Goal: Information Seeking & Learning: Check status

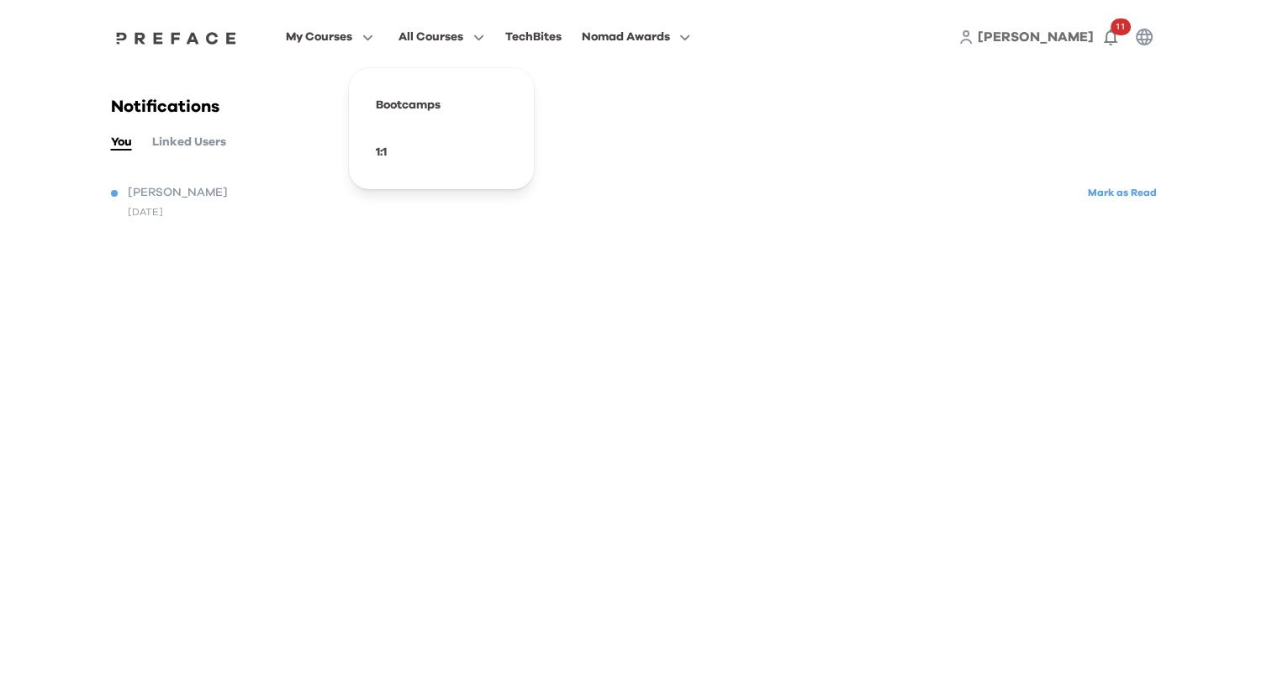
click at [852, 217] on div "3 months ago" at bounding box center [636, 211] width 1051 height 15
click at [1103, 29] on icon "button" at bounding box center [1110, 37] width 20 height 20
click at [1114, 35] on icon "button" at bounding box center [1110, 37] width 13 height 17
click at [1110, 35] on icon "button" at bounding box center [1110, 37] width 20 height 20
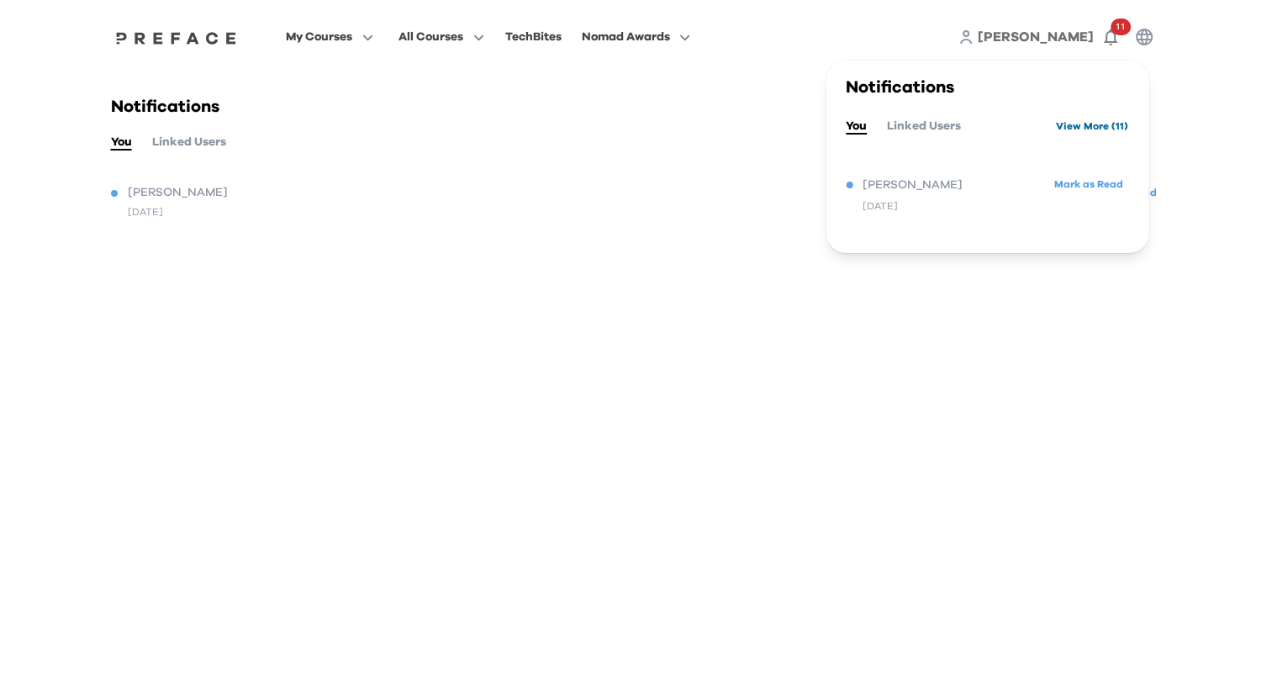
click at [1090, 130] on link "View More ( 11 )" at bounding box center [1092, 126] width 72 height 27
click at [1084, 134] on link "View More ( 11 )" at bounding box center [1092, 126] width 72 height 27
click at [909, 132] on button "Linked Users" at bounding box center [924, 126] width 74 height 18
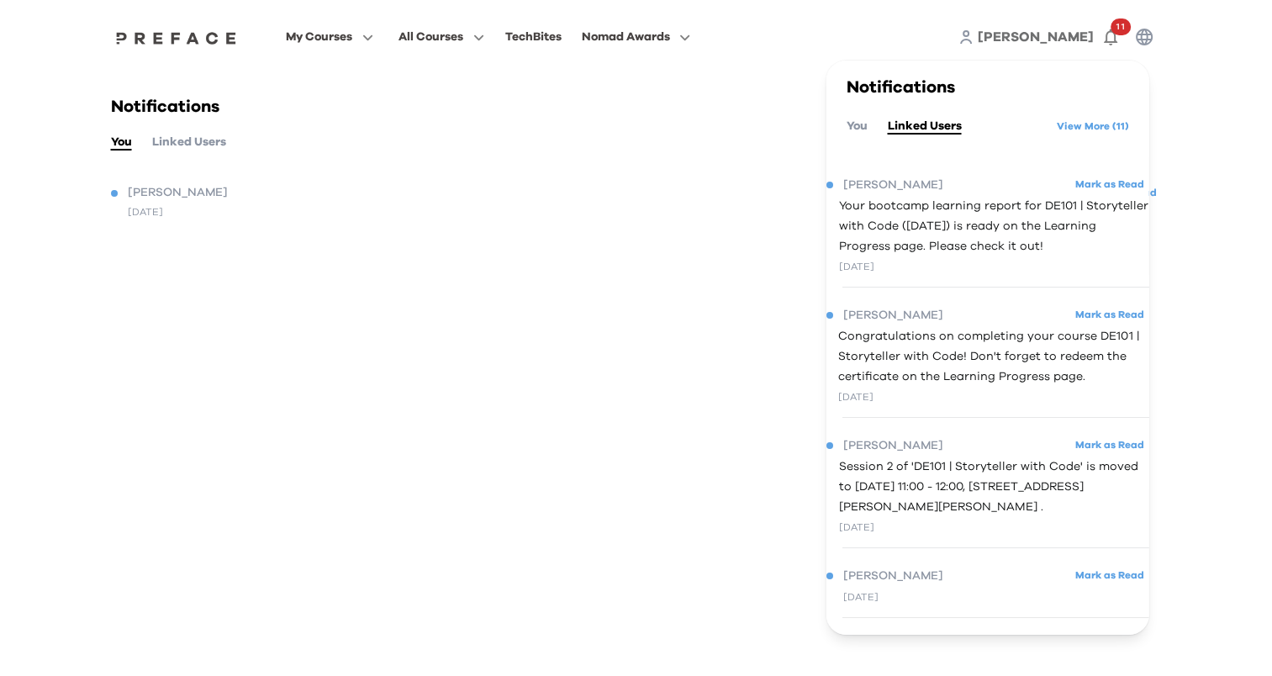
click at [1036, 250] on span "Your bootcamp learning report for DE101 | Storyteller with Code (08/08/2025) is…" at bounding box center [993, 226] width 310 height 61
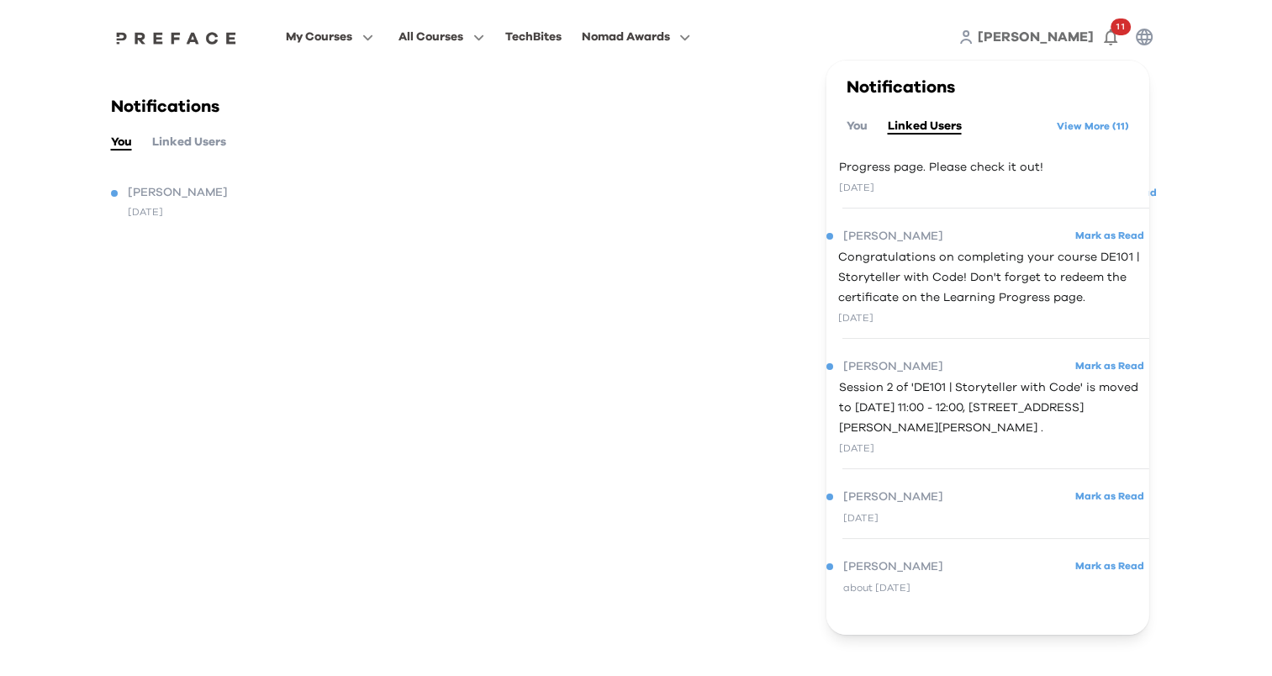
scroll to position [98, 0]
click at [858, 514] on div "16 days ago" at bounding box center [859, 518] width 35 height 20
click at [854, 504] on span "Leah" at bounding box center [892, 497] width 100 height 20
click at [368, 38] on icon "button" at bounding box center [367, 37] width 9 height 6
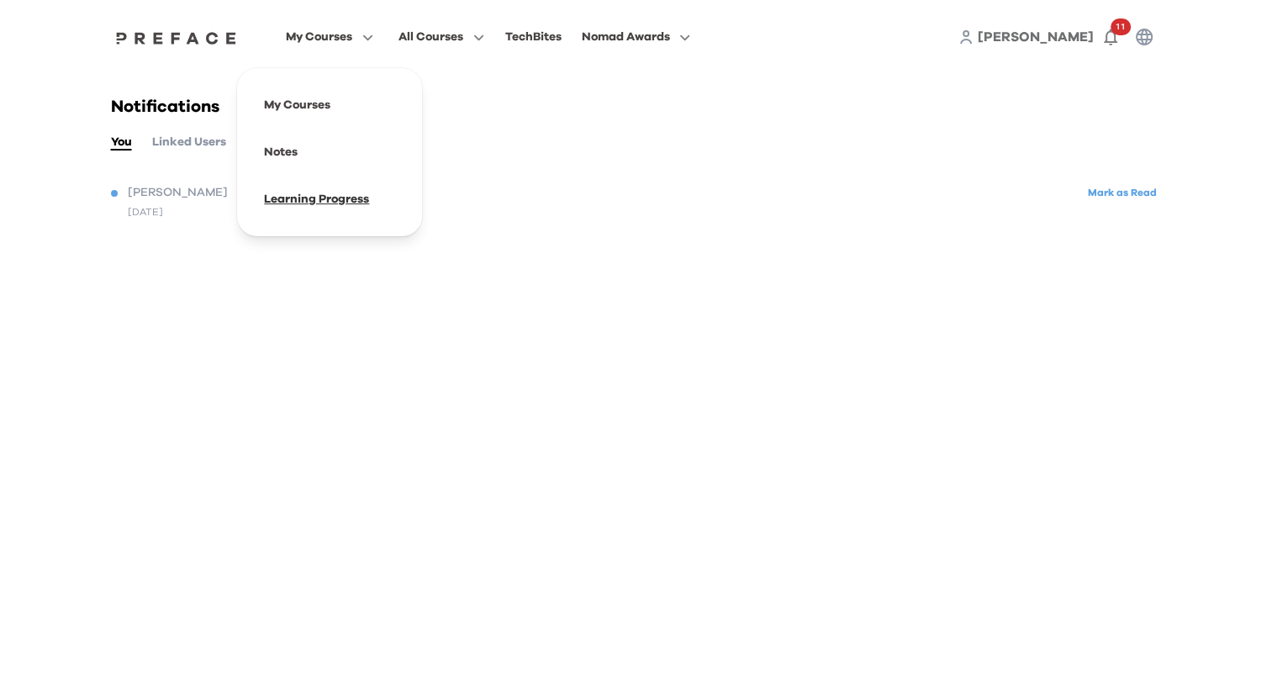
click at [337, 193] on span at bounding box center [330, 199] width 158 height 47
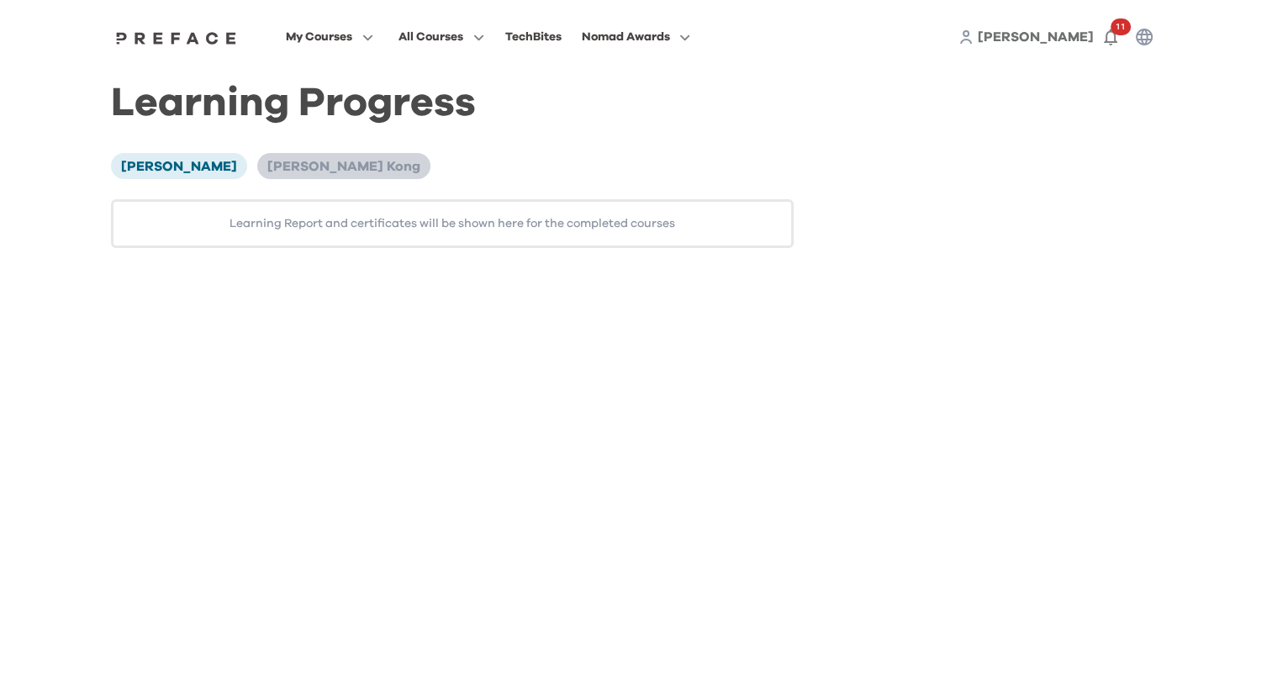
click at [267, 171] on span "[PERSON_NAME] Kong" at bounding box center [343, 166] width 153 height 13
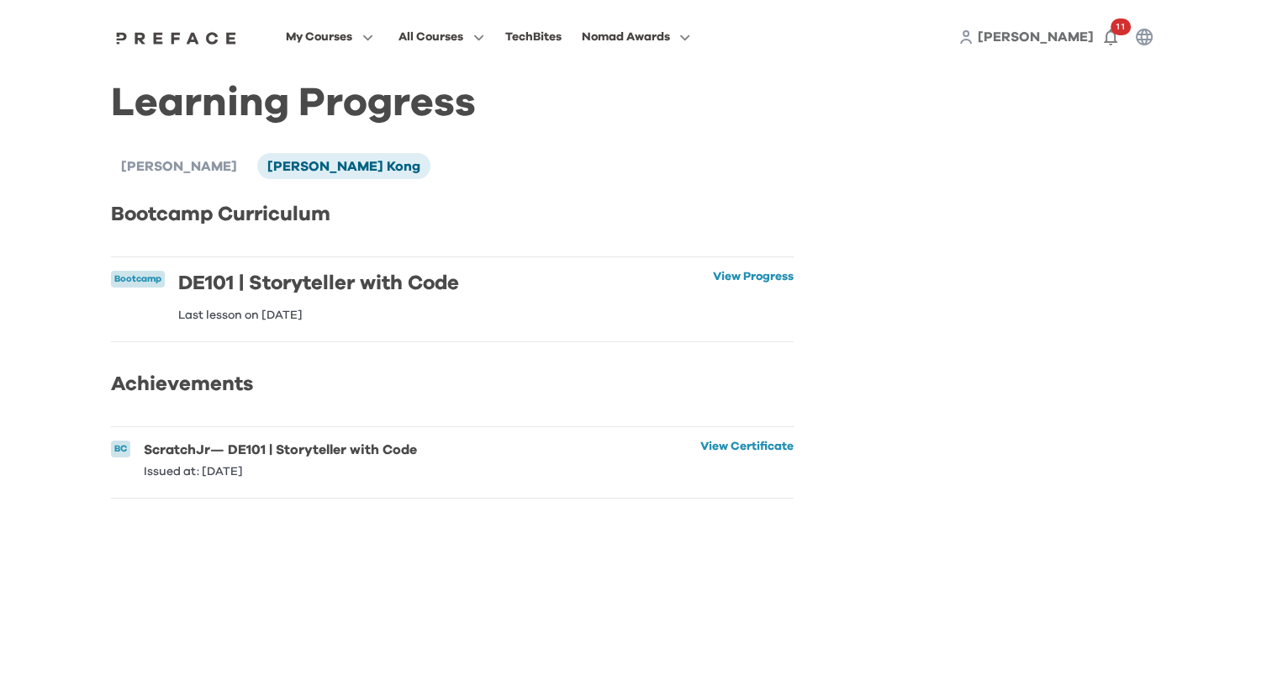
click at [1228, 165] on div "My Courses All Courses TechBites Nomad Awards [PERSON_NAME] 11 Learning Progres…" at bounding box center [636, 259] width 1272 height 519
click at [749, 456] on link "View Certificate" at bounding box center [746, 458] width 93 height 37
click at [123, 456] on p "BC" at bounding box center [120, 449] width 13 height 14
click at [166, 459] on h6 "ScratchJr — DE101 | Storyteller with Code" at bounding box center [280, 449] width 273 height 18
click at [182, 477] on p "Issued at: [DATE]" at bounding box center [280, 472] width 273 height 12
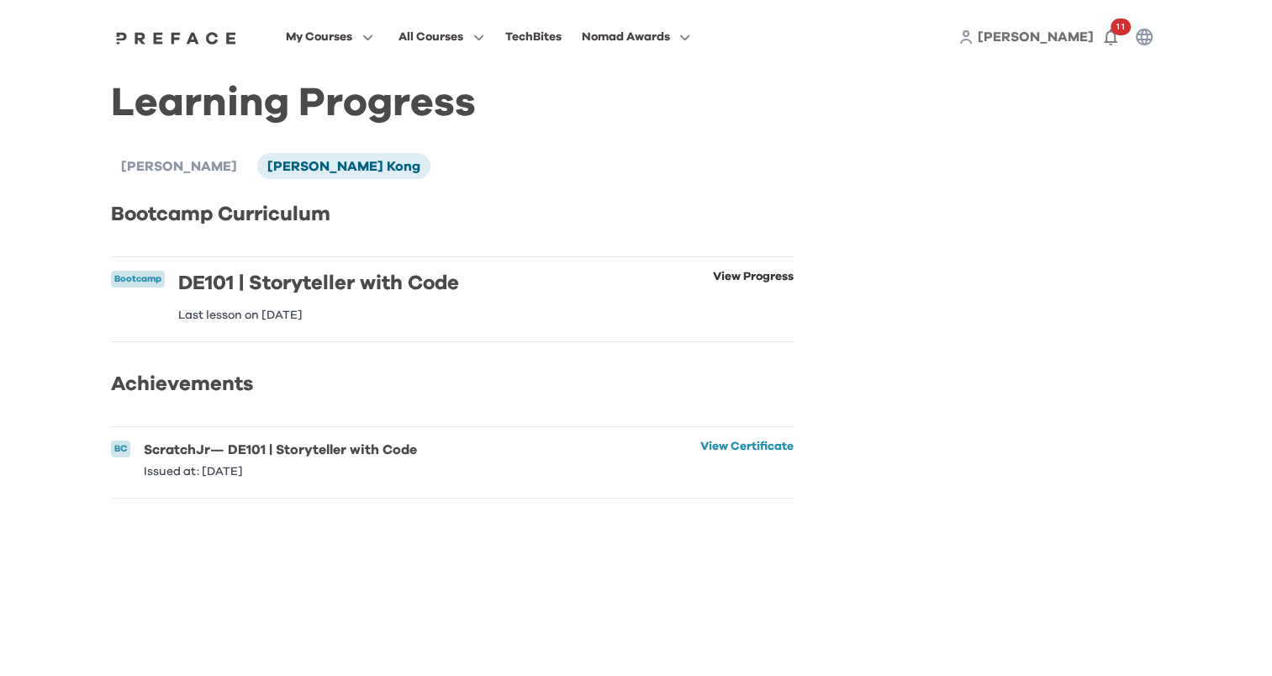
click at [764, 277] on link "View Progress" at bounding box center [753, 296] width 81 height 50
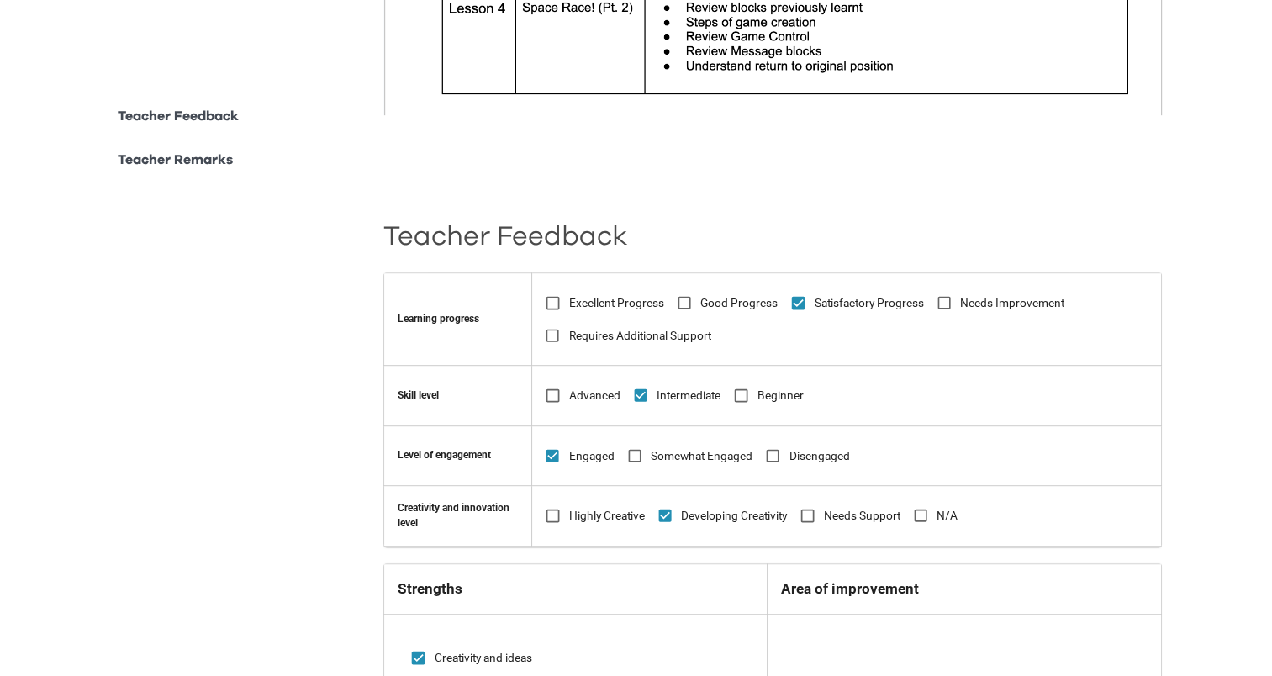
scroll to position [841, 0]
click at [708, 222] on div "Teacher Feedback Learning progress Excellent Progress Good Progress Satisfactor…" at bounding box center [772, 634] width 778 height 862
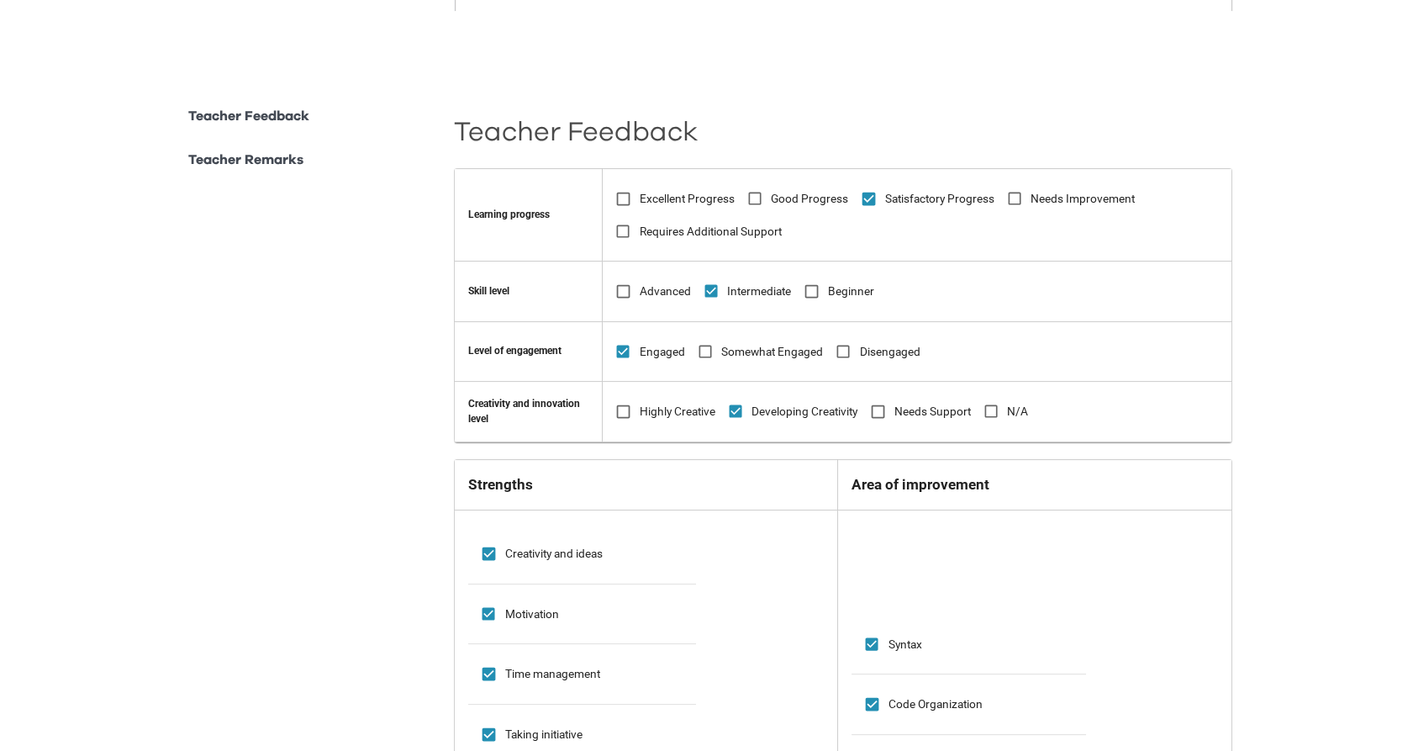
scroll to position [1227, 0]
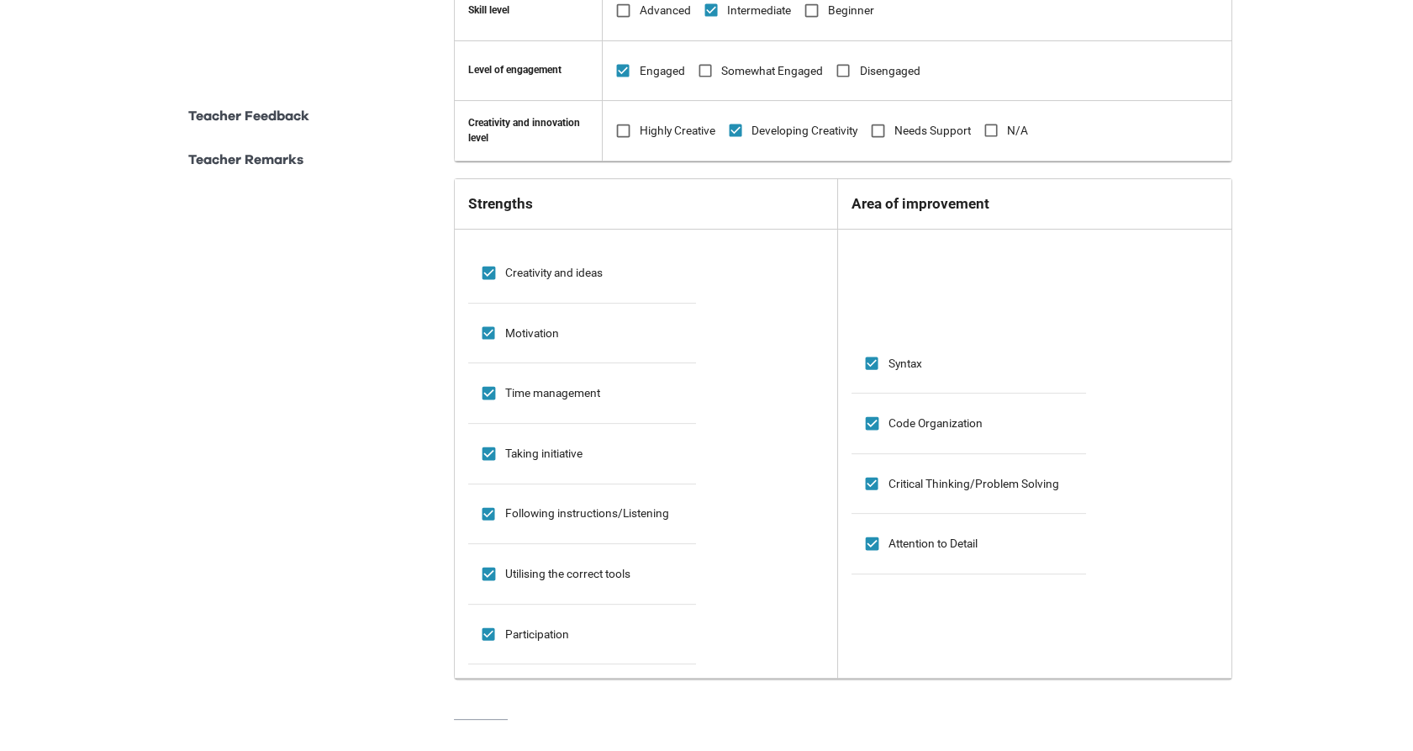
click at [1200, 276] on td "Syntax Code Organization Critical Thinking/Problem Solving Attention to Detail" at bounding box center [1034, 453] width 393 height 449
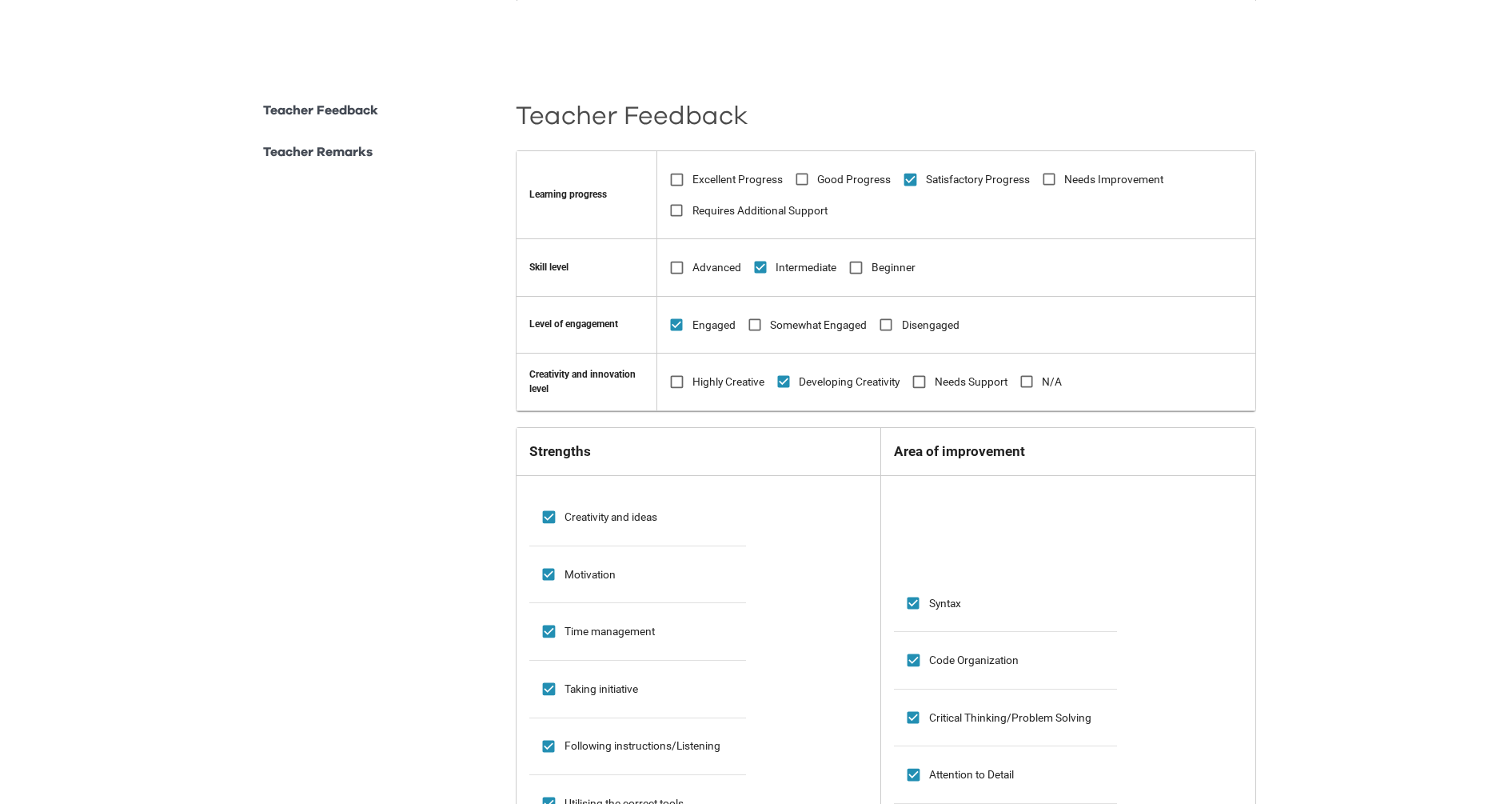
scroll to position [1010, 0]
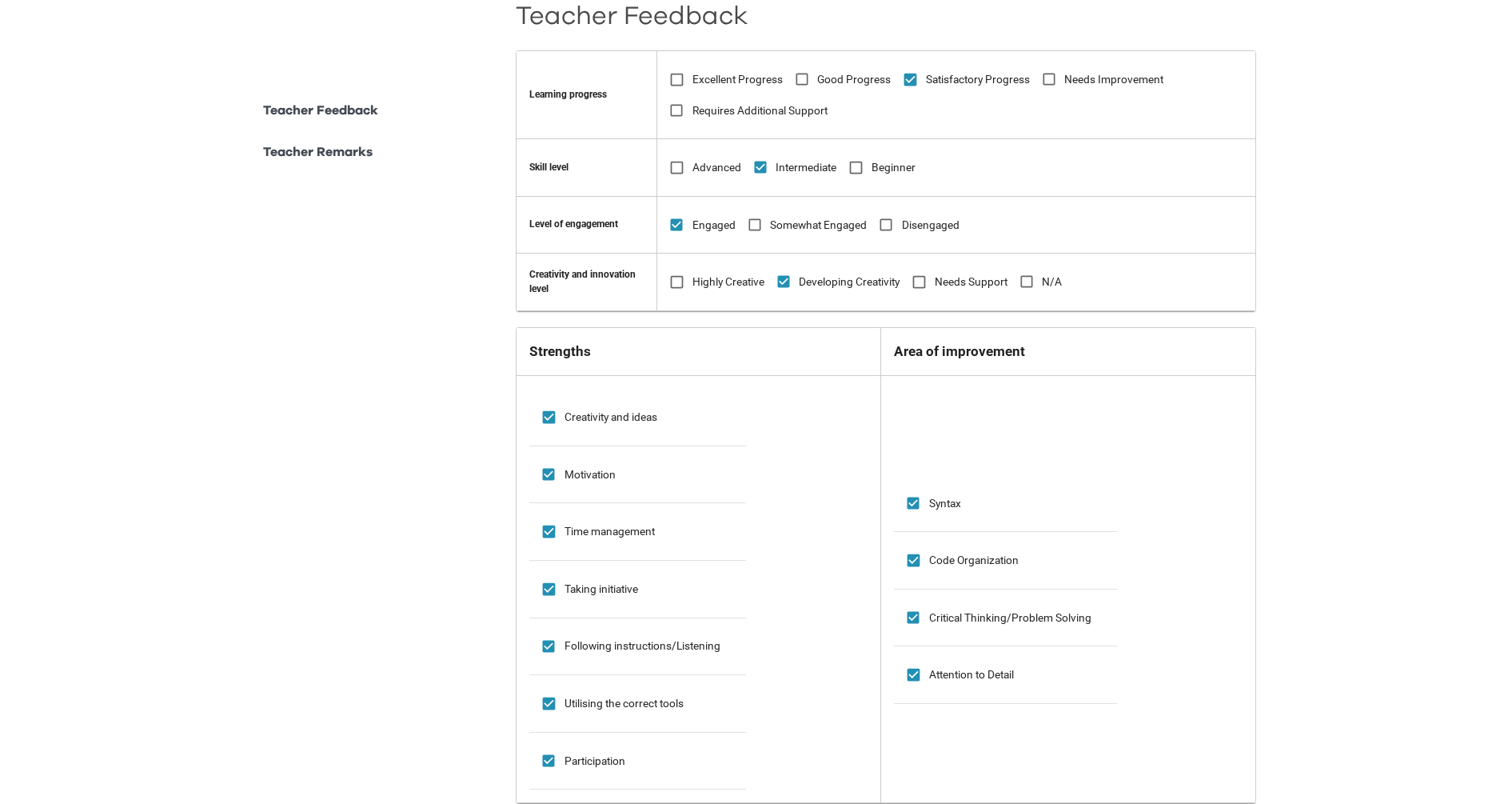
click at [1209, 402] on div "**********" at bounding box center [756, 147] width 1512 height 2317
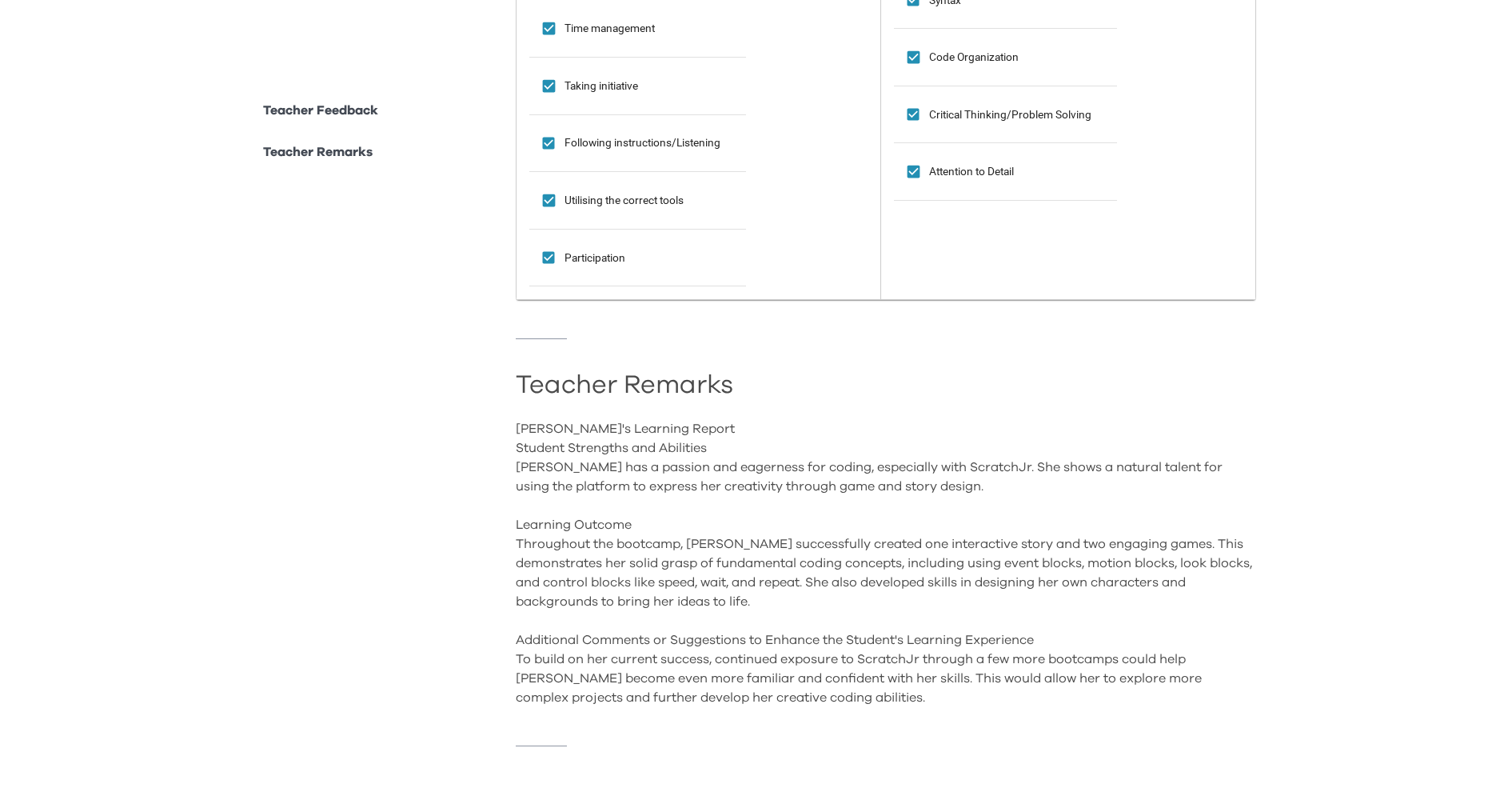
scroll to position [1526, 0]
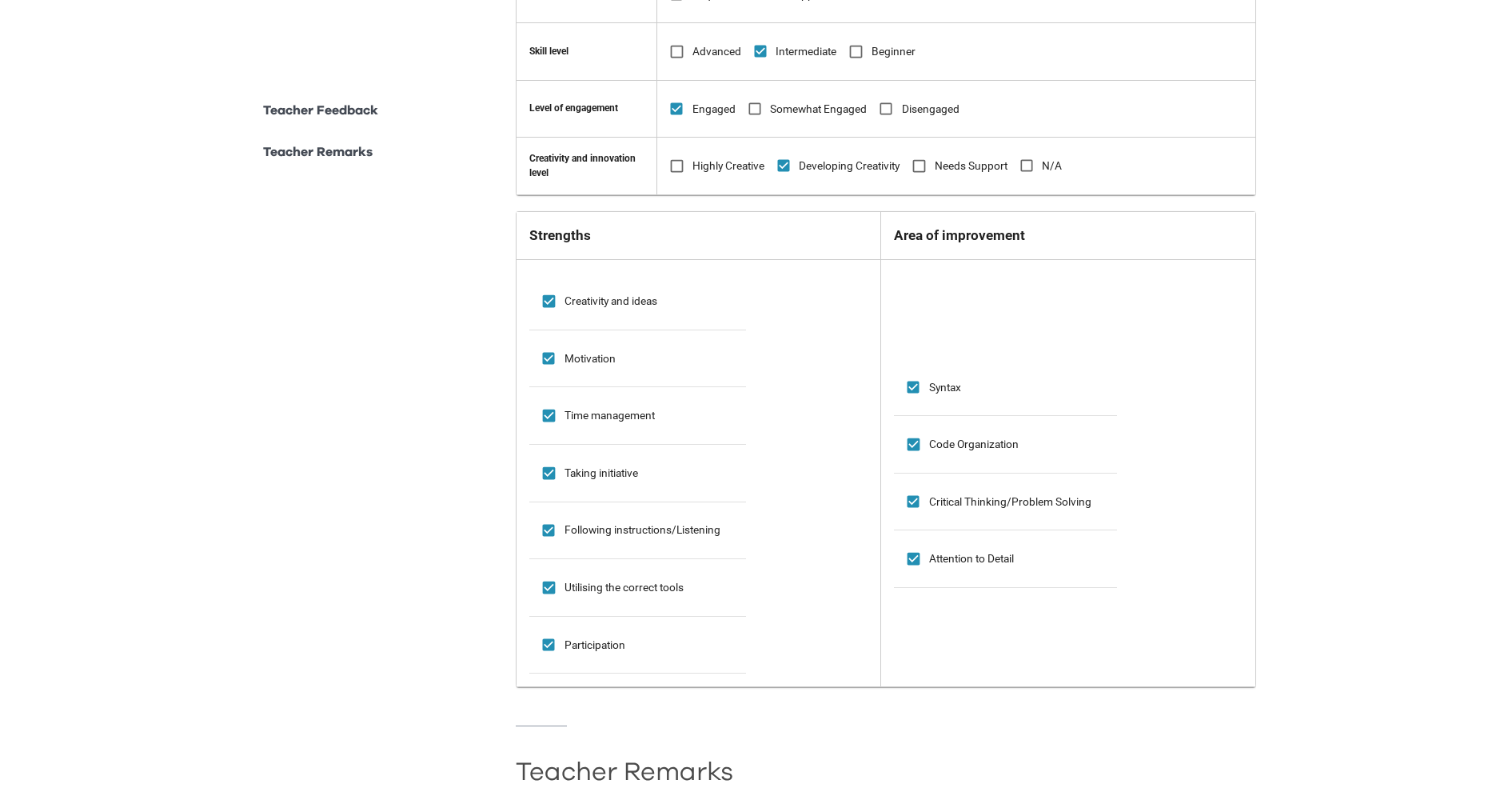
click at [353, 152] on p "Teacher Remarks" at bounding box center [318, 152] width 109 height 19
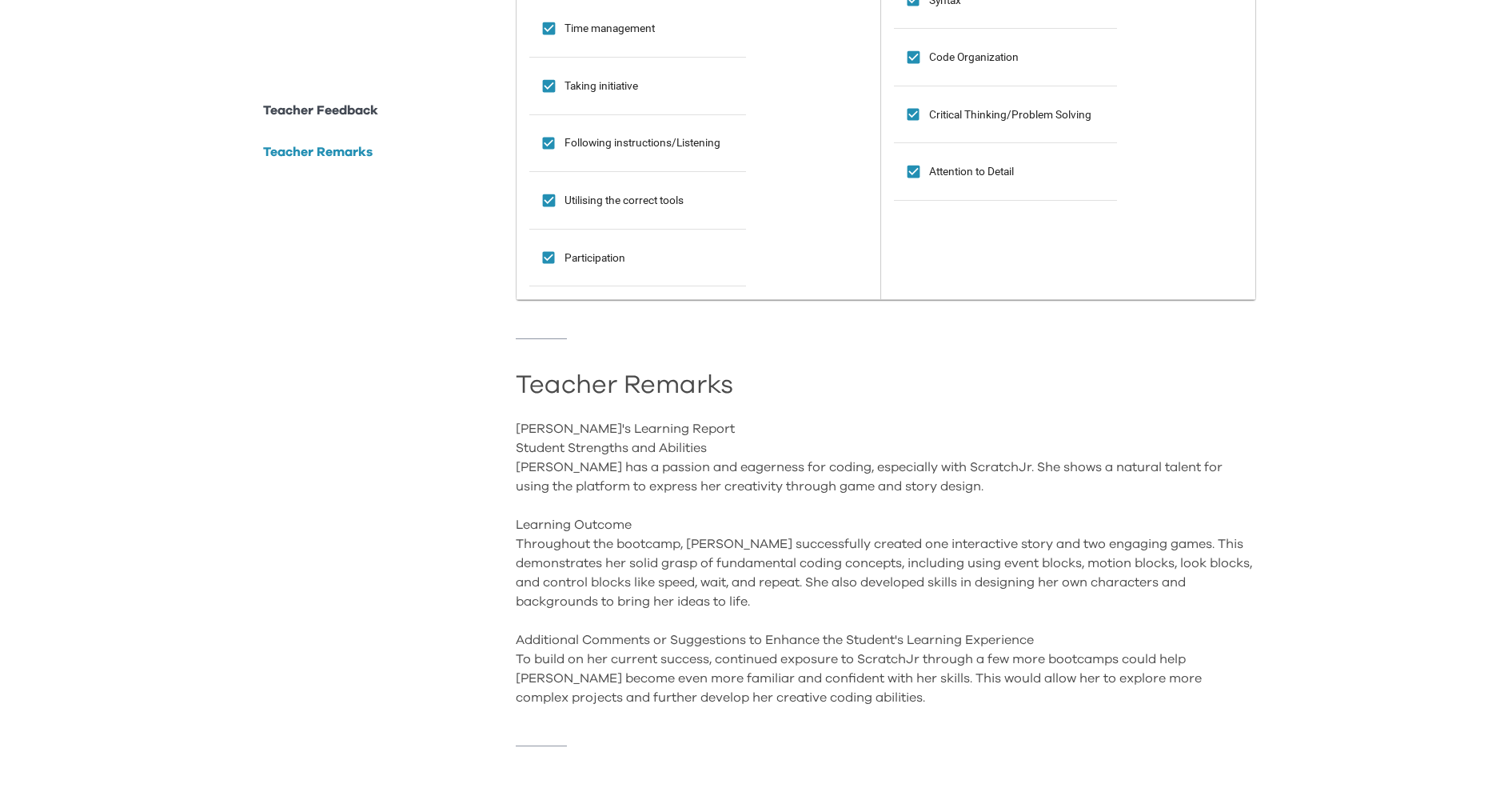
click at [349, 119] on p "Teacher Feedback" at bounding box center [320, 110] width 115 height 19
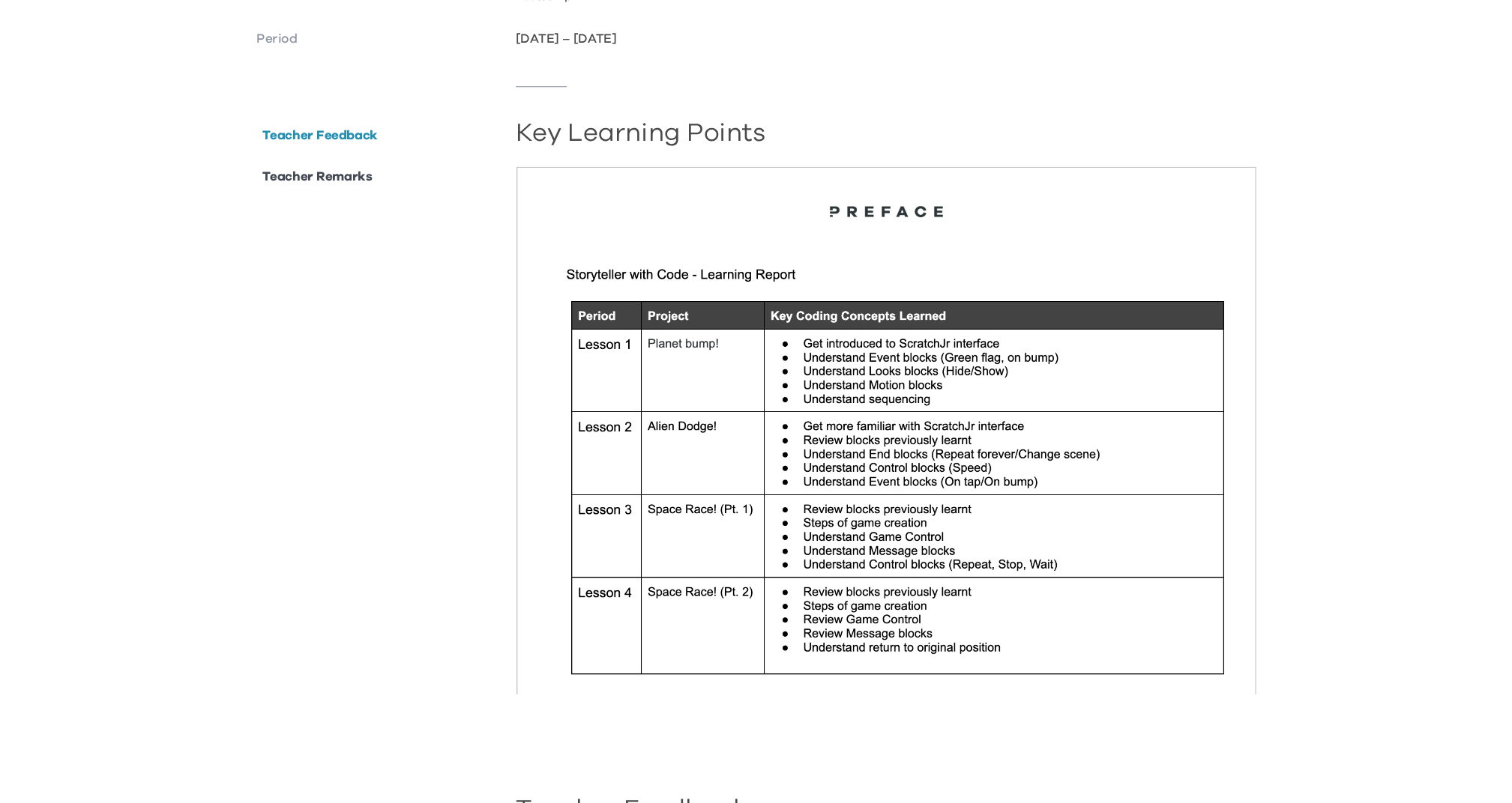
scroll to position [0, 0]
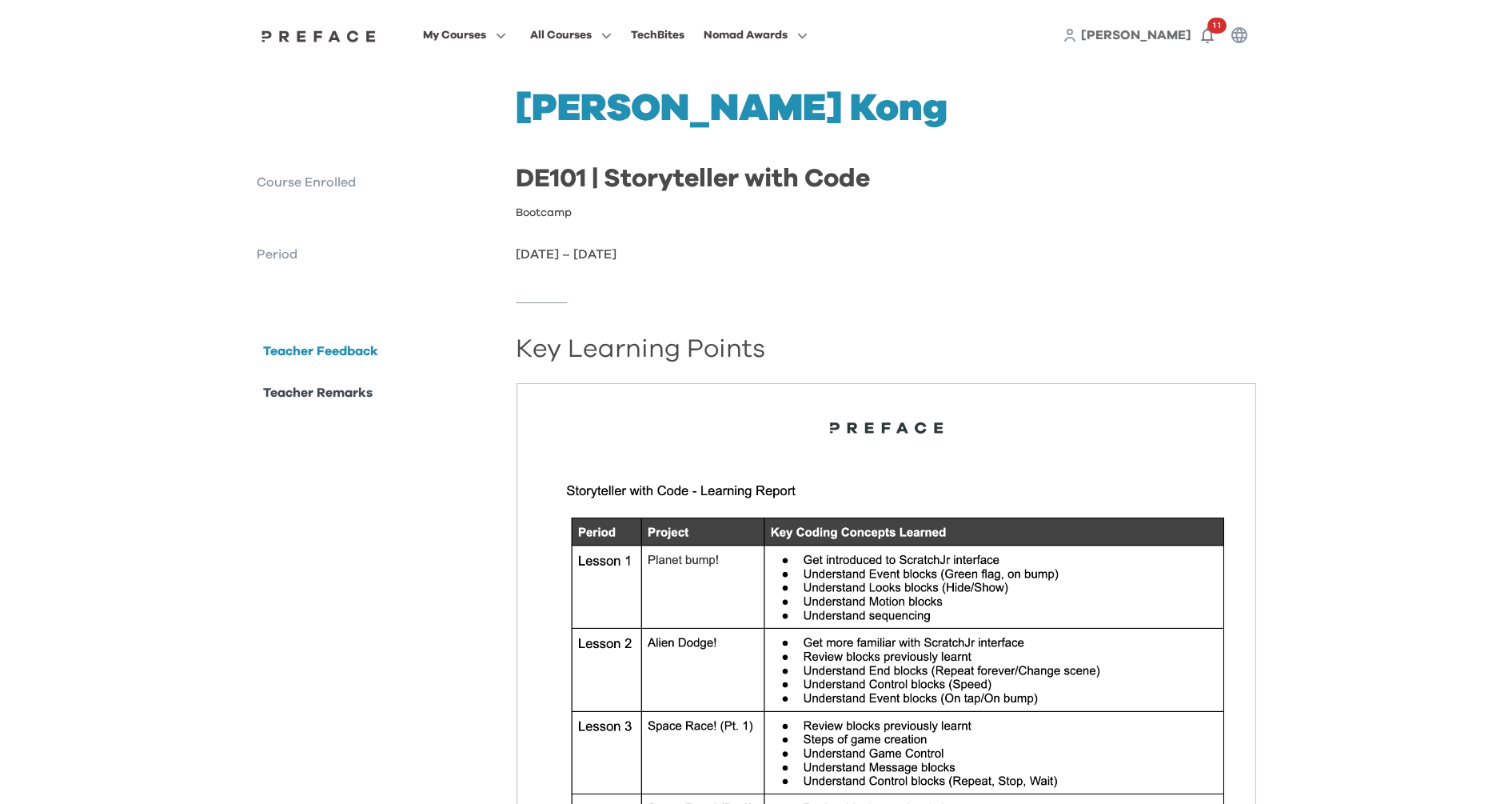
click at [281, 259] on p "Period" at bounding box center [380, 254] width 247 height 19
click at [309, 168] on div "Leah Kong Course Enrolled DE101 | Storyteller with Code Bootcamp Period 04 Aug …" at bounding box center [756, 176] width 999 height 174
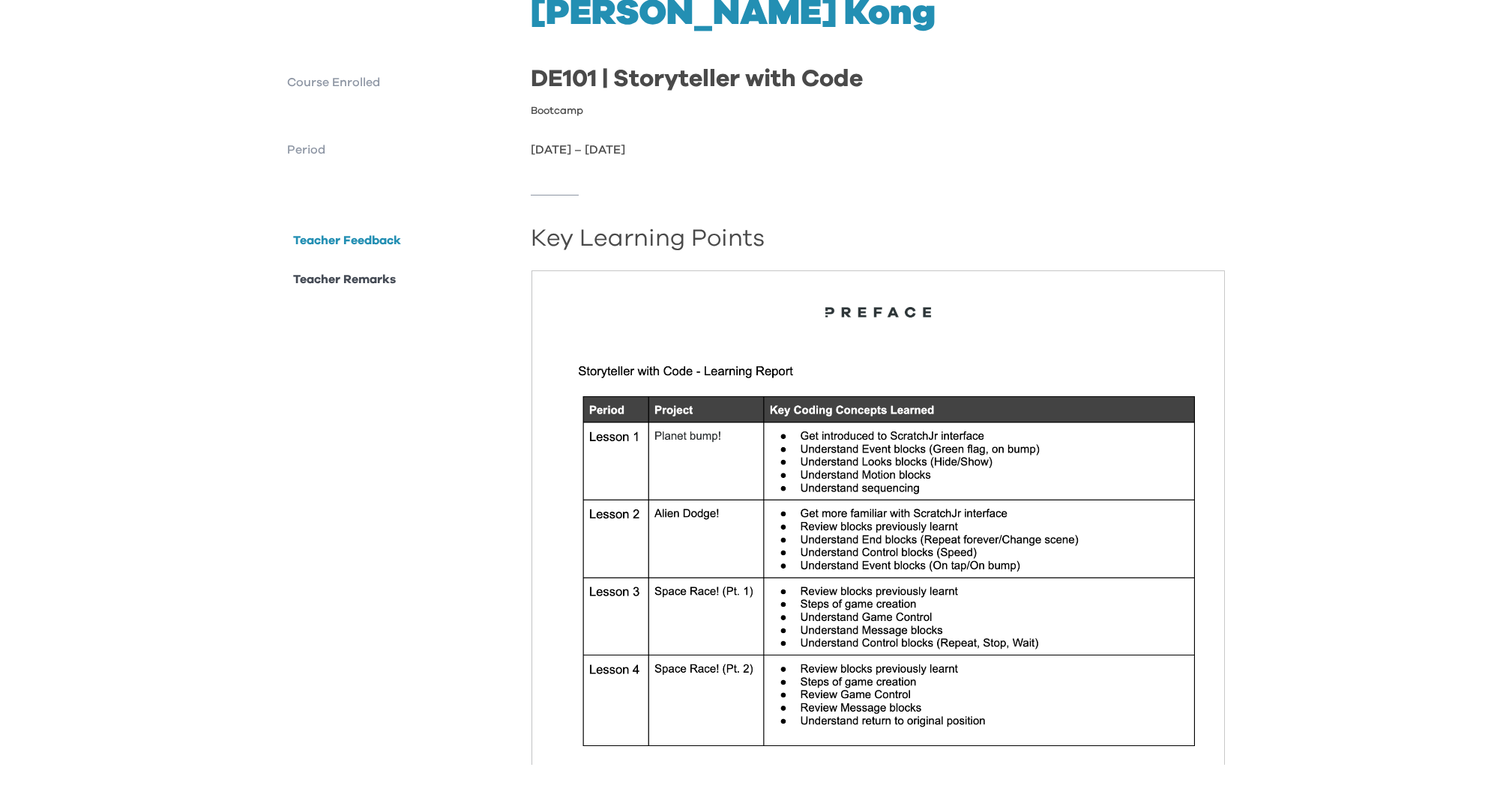
scroll to position [70, 0]
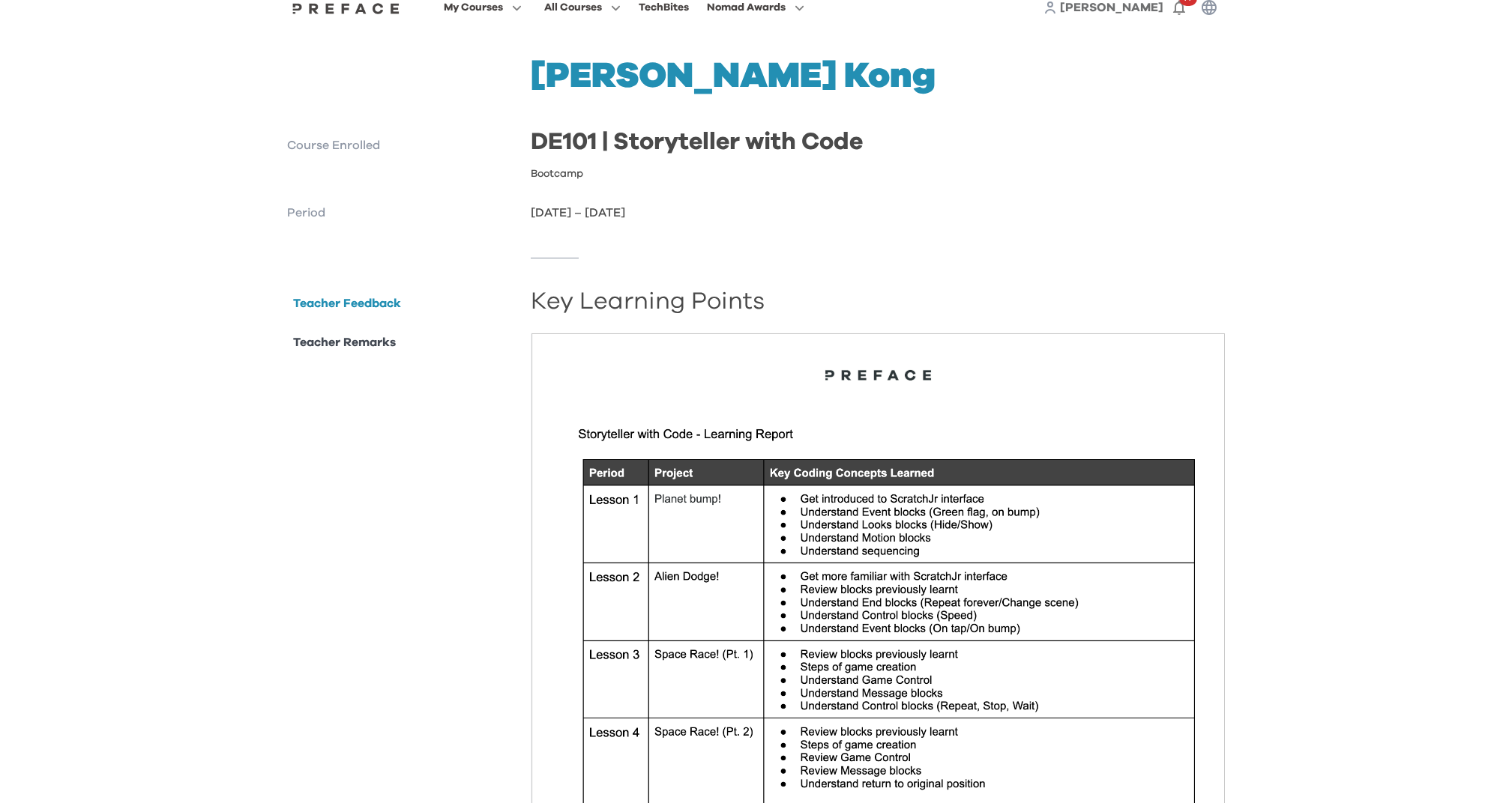
scroll to position [0, 0]
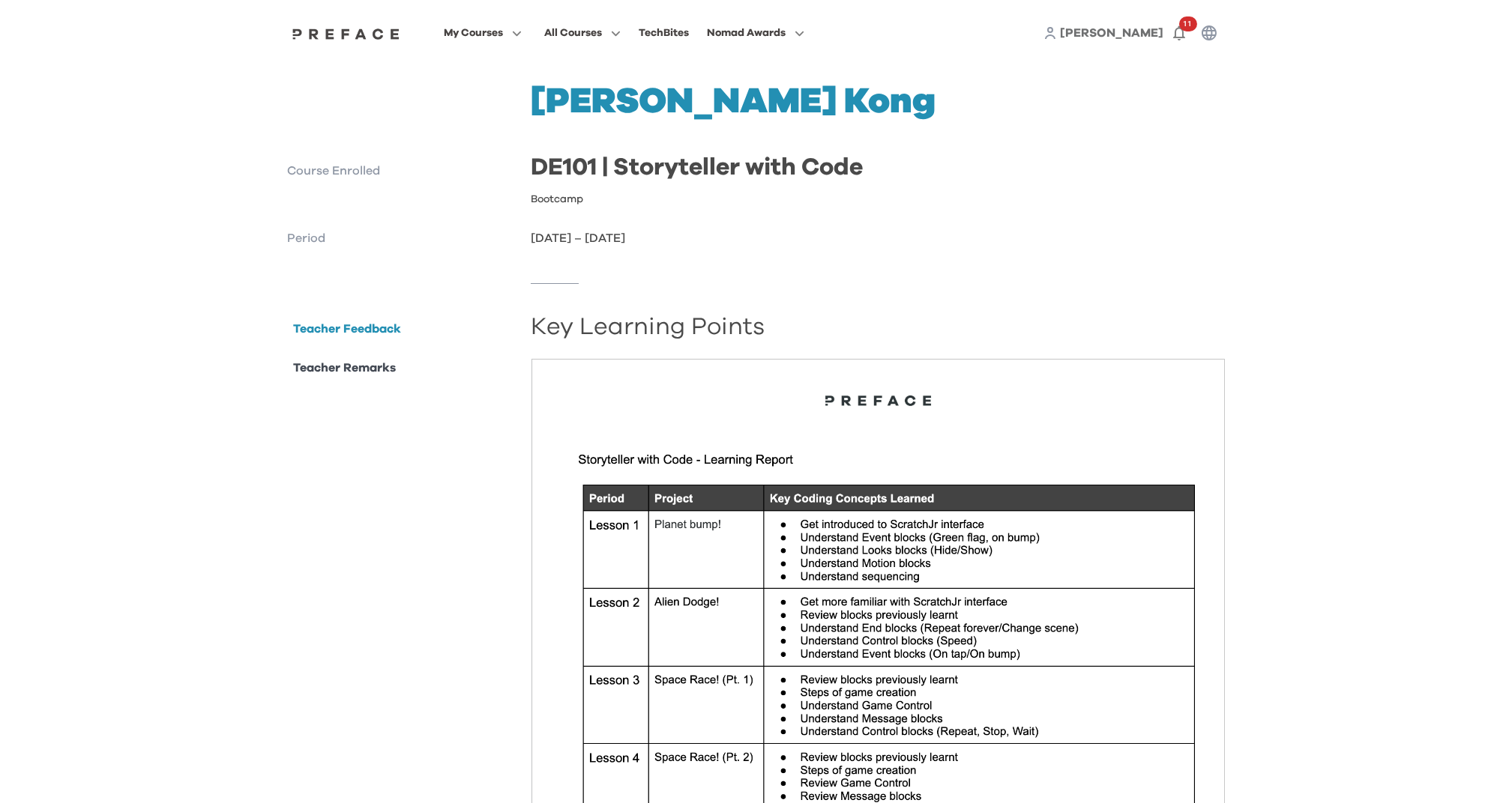
click at [496, 33] on span "My Courses" at bounding box center [473, 33] width 59 height 18
click at [491, 34] on span "My Courses" at bounding box center [473, 33] width 59 height 18
click at [513, 34] on icon "button" at bounding box center [514, 33] width 16 height 12
click at [514, 33] on icon "button" at bounding box center [514, 33] width 16 height 12
click at [514, 30] on icon "button" at bounding box center [514, 33] width 16 height 12
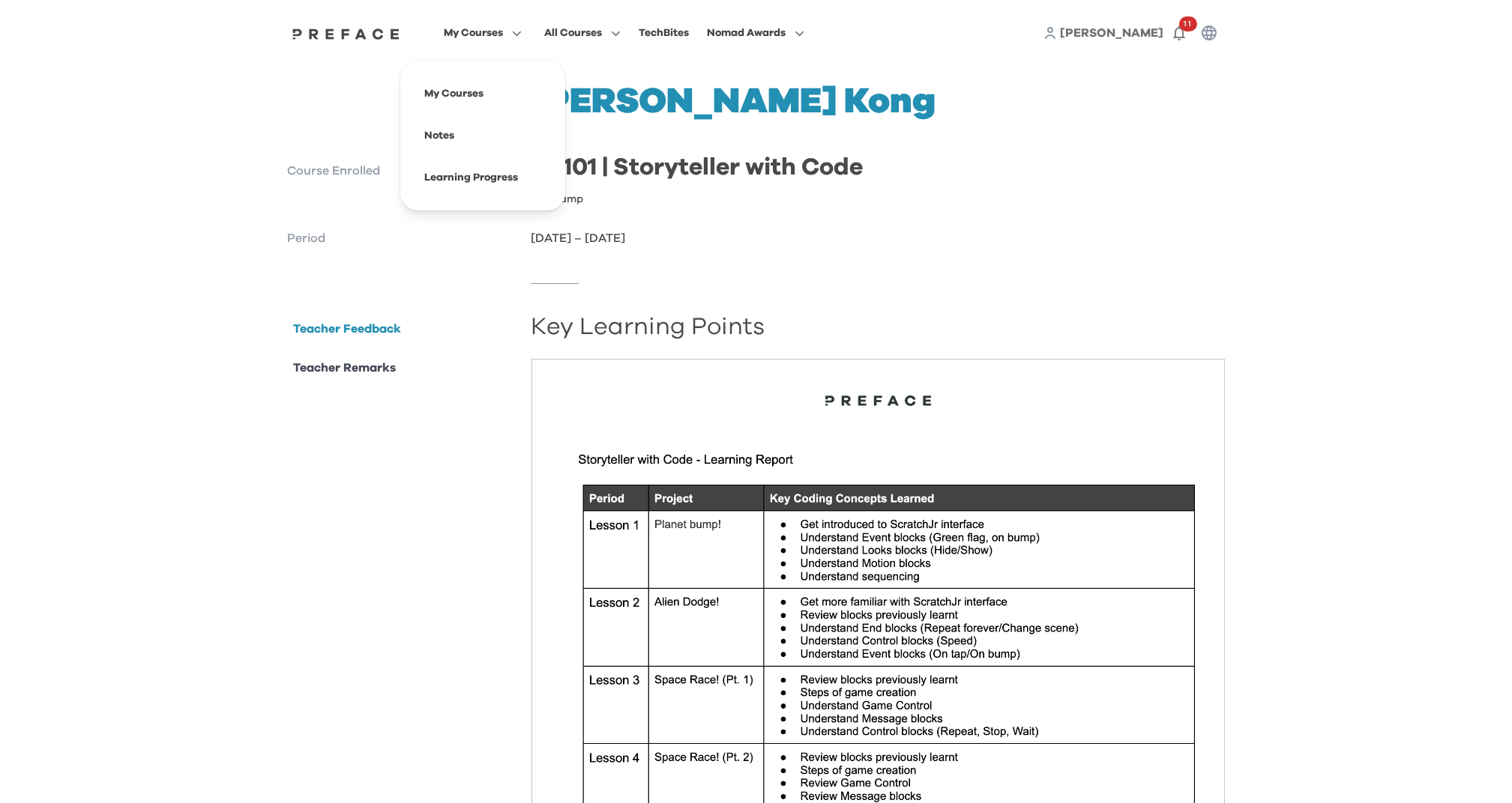
click at [470, 36] on span "My Courses" at bounding box center [473, 33] width 59 height 18
click at [447, 173] on span at bounding box center [482, 177] width 141 height 42
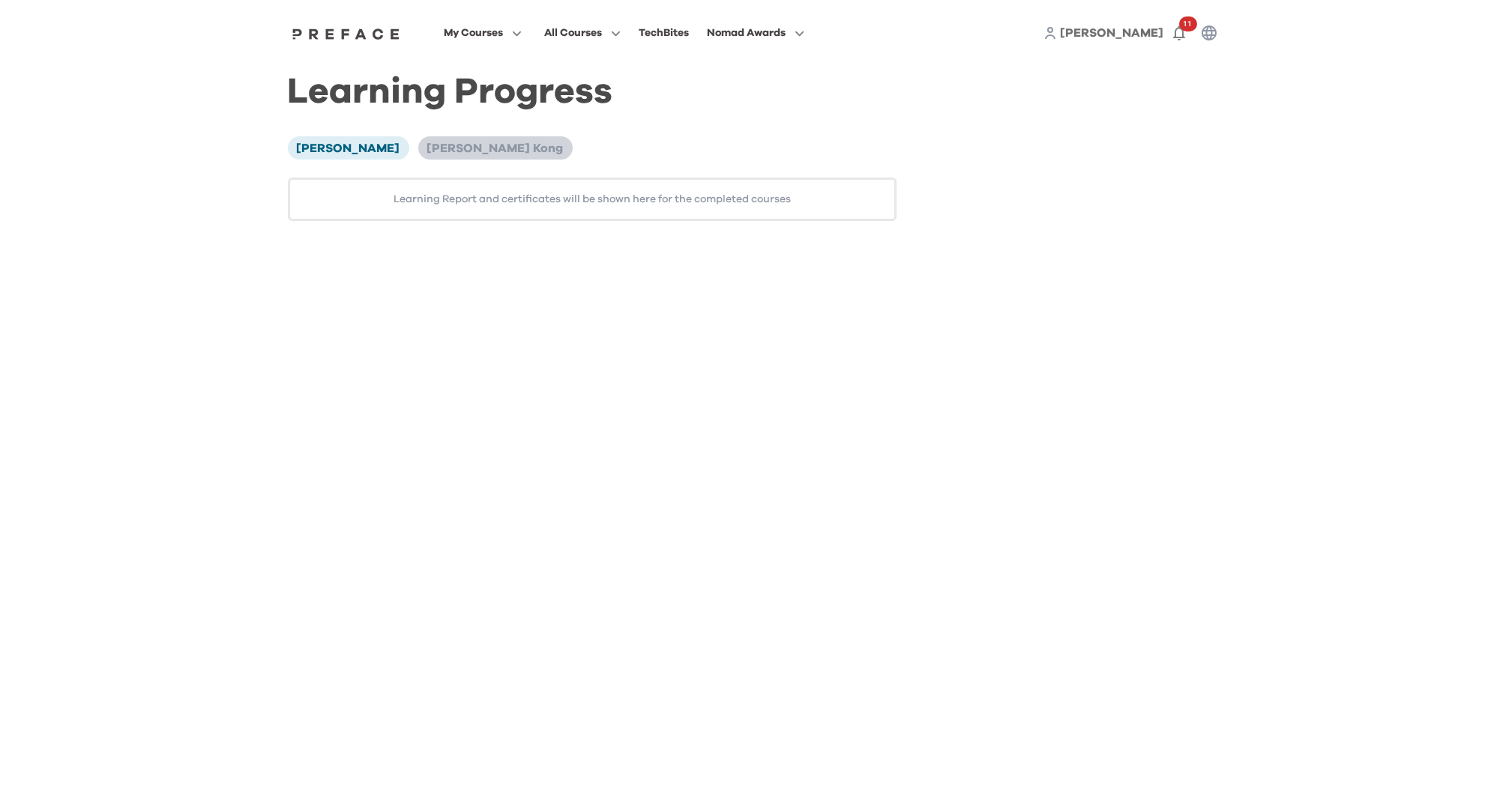
click at [427, 148] on span "Leah Kong" at bounding box center [495, 148] width 136 height 12
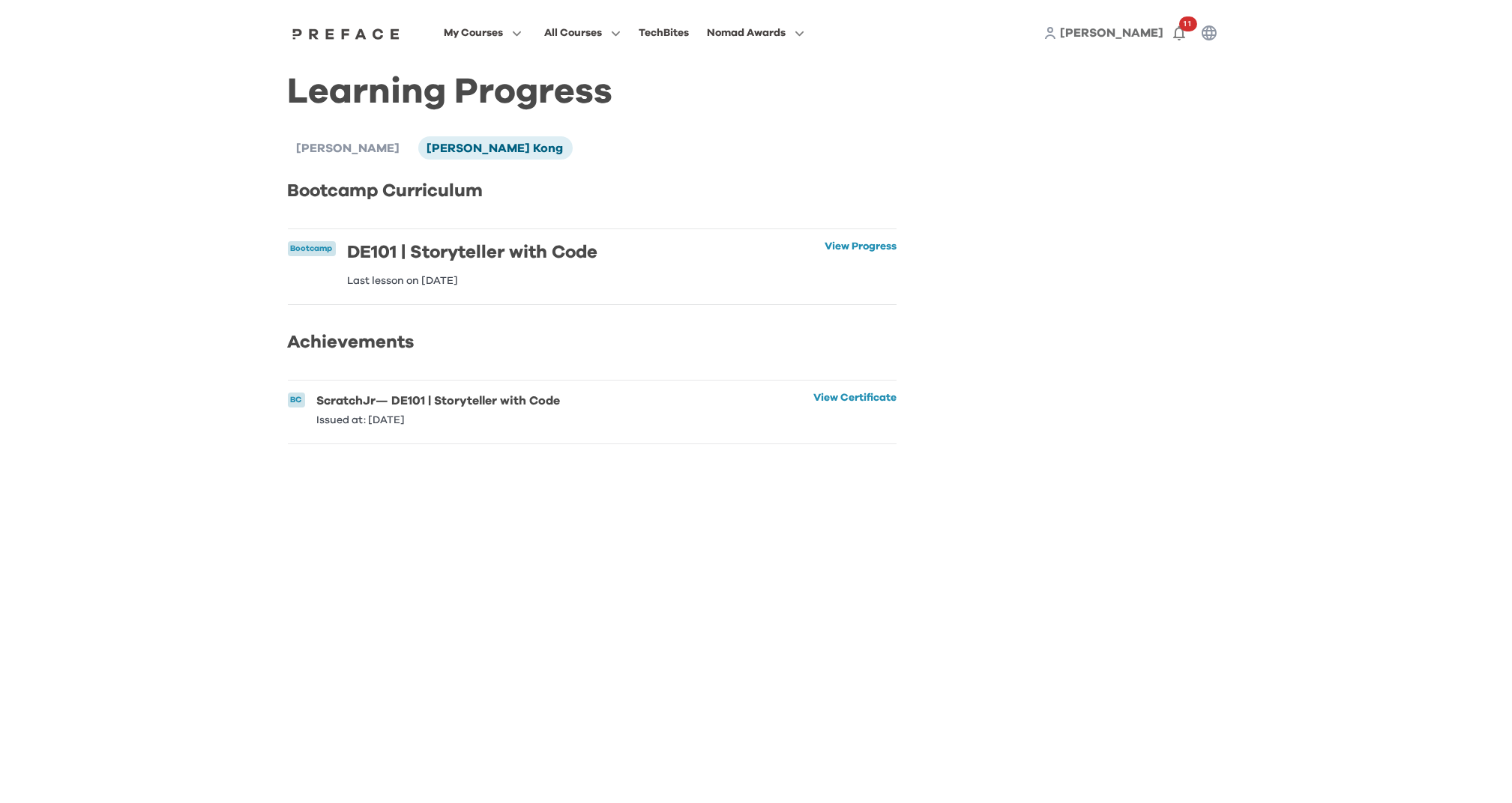
click at [364, 409] on h6 "ScratchJr — DE101 | Storyteller with Code" at bounding box center [439, 400] width 243 height 16
click at [366, 444] on li "BC ScratchJr — DE101 | Storyteller with Code Issued at: 08 Aug 2025 View Certif…" at bounding box center [592, 412] width 609 height 63
click at [478, 31] on span "My Courses" at bounding box center [473, 33] width 59 height 18
click at [496, 23] on button "My Courses" at bounding box center [483, 33] width 87 height 20
click at [433, 134] on span at bounding box center [482, 135] width 141 height 42
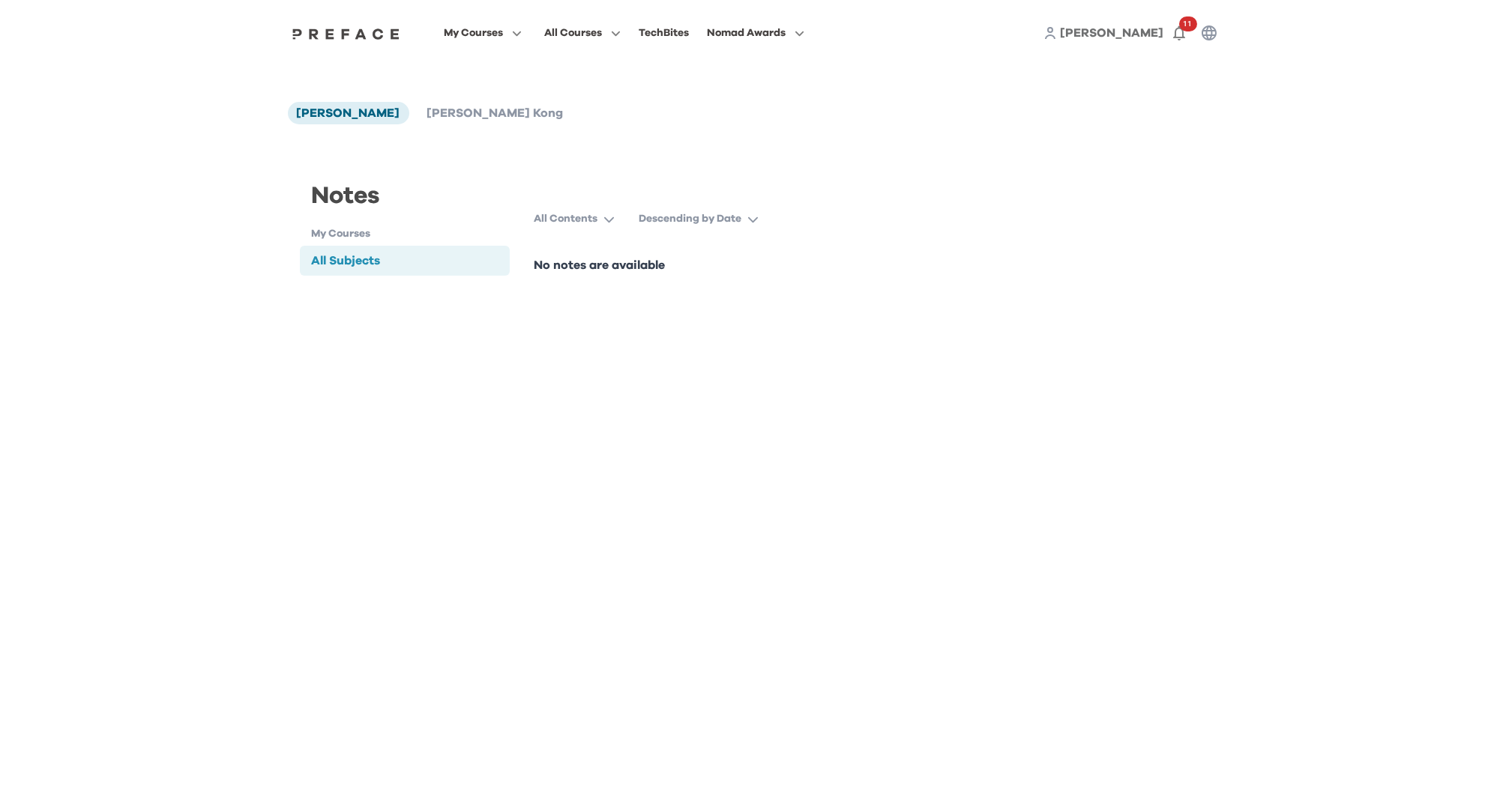
click at [557, 225] on p "All Contents" at bounding box center [565, 218] width 63 height 15
click at [557, 223] on p "All Contents" at bounding box center [565, 218] width 63 height 15
click at [712, 229] on button "Descending by Date" at bounding box center [704, 218] width 132 height 27
click at [450, 226] on h1 "My Courses" at bounding box center [411, 234] width 199 height 16
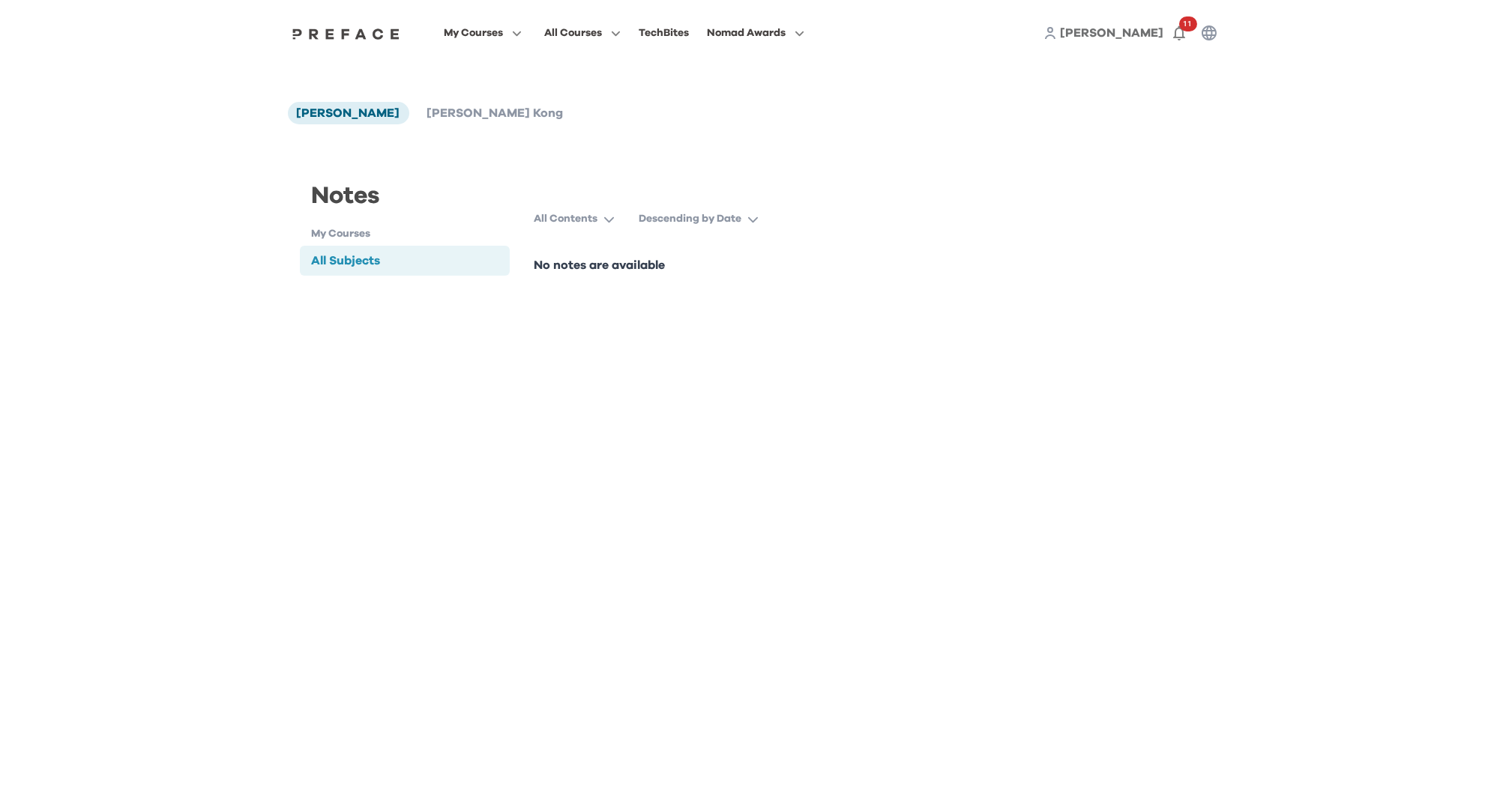
click at [439, 236] on h1 "My Courses" at bounding box center [411, 234] width 199 height 16
click at [386, 237] on h1 "My Courses" at bounding box center [411, 234] width 199 height 16
click at [427, 107] on span "Leah Kong" at bounding box center [495, 112] width 136 height 12
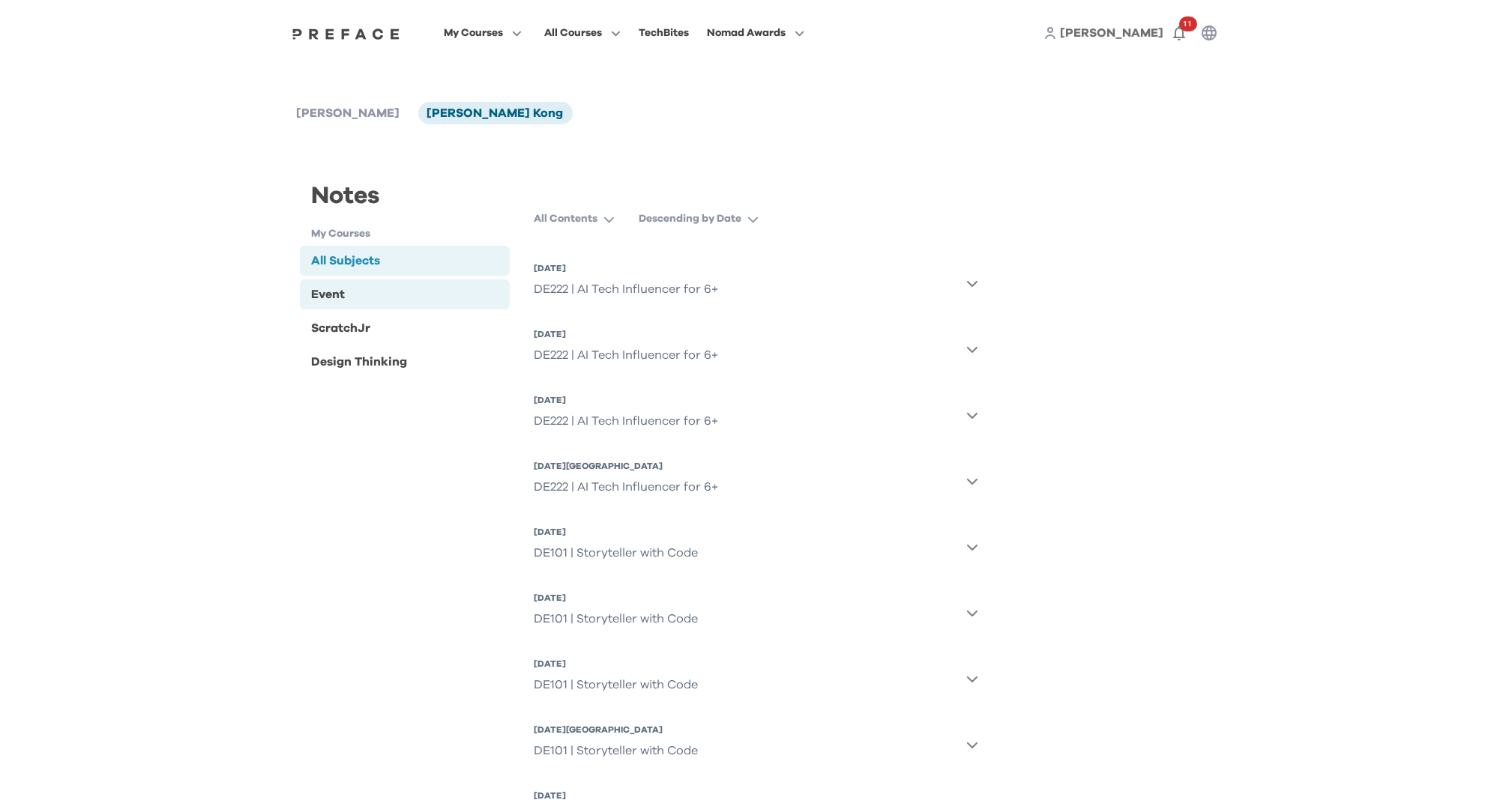
click at [375, 295] on div "Event" at bounding box center [405, 295] width 210 height 30
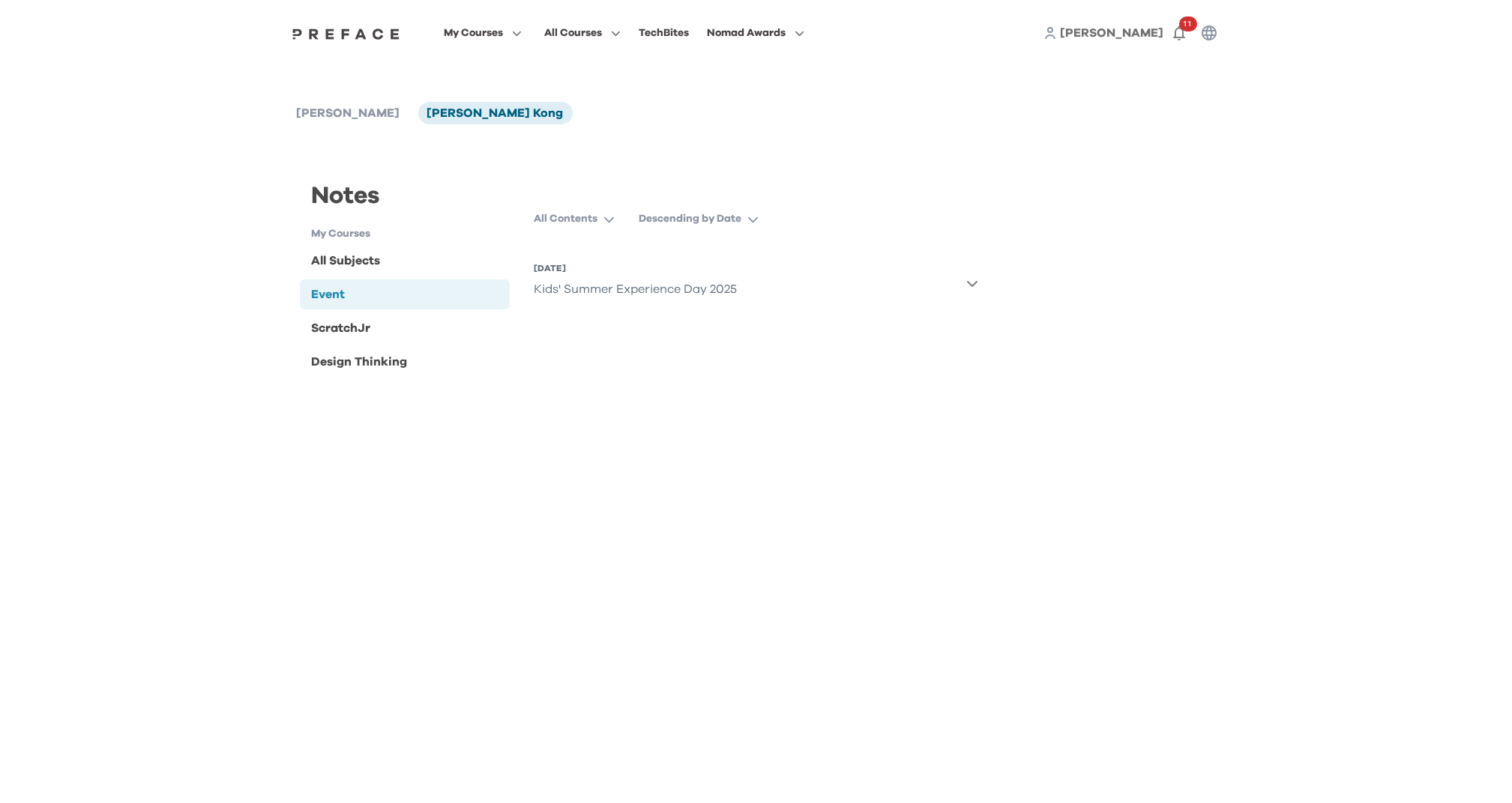
click at [733, 291] on div "Kids' Summer Experience Day 2025" at bounding box center [636, 290] width 203 height 30
click at [373, 331] on div "ScratchJr" at bounding box center [405, 328] width 210 height 30
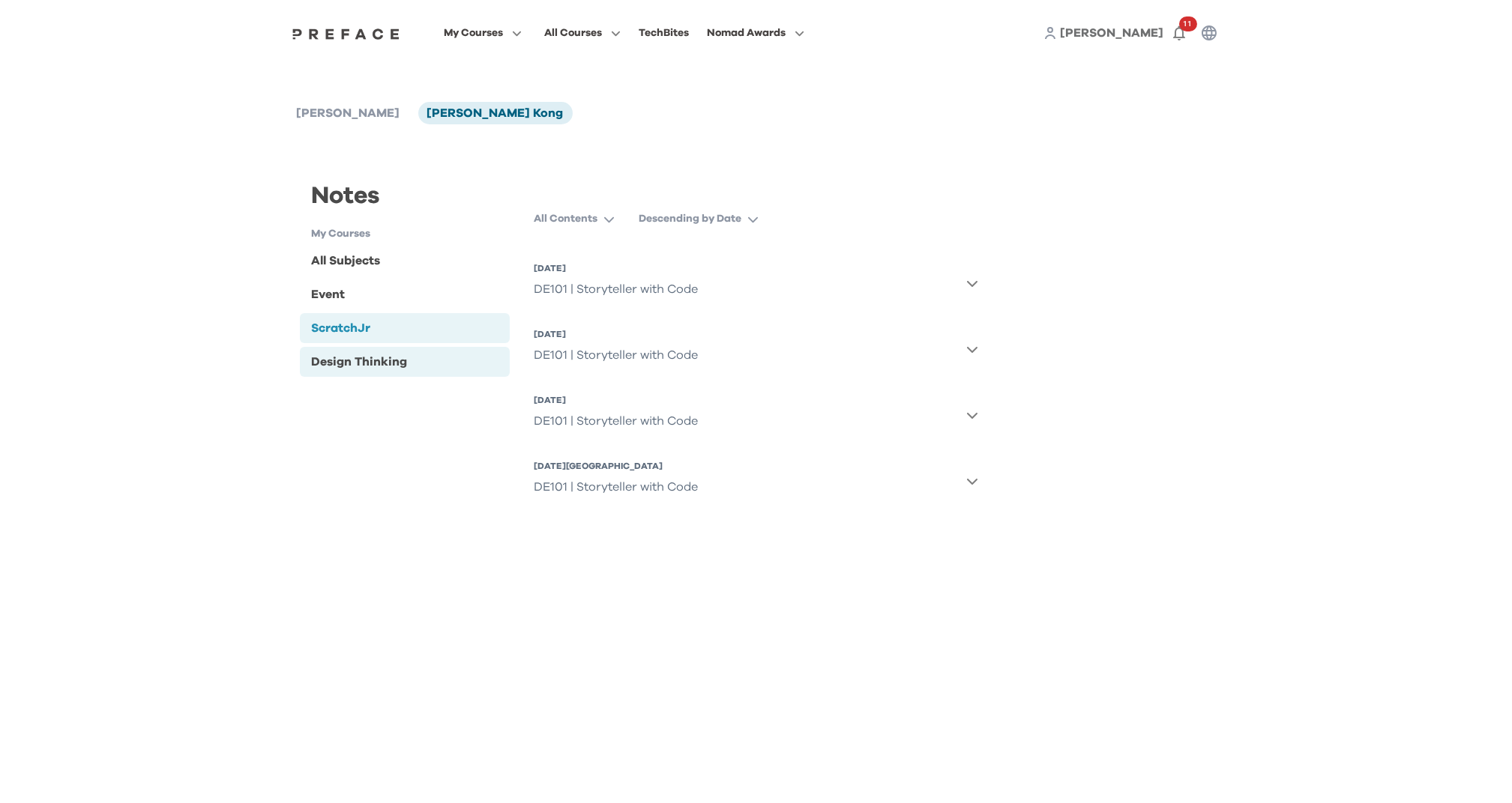
click at [423, 372] on div "Design Thinking" at bounding box center [405, 362] width 210 height 30
click at [714, 213] on p "Descending by Date" at bounding box center [689, 218] width 103 height 15
click at [558, 96] on span at bounding box center [582, 94] width 141 height 42
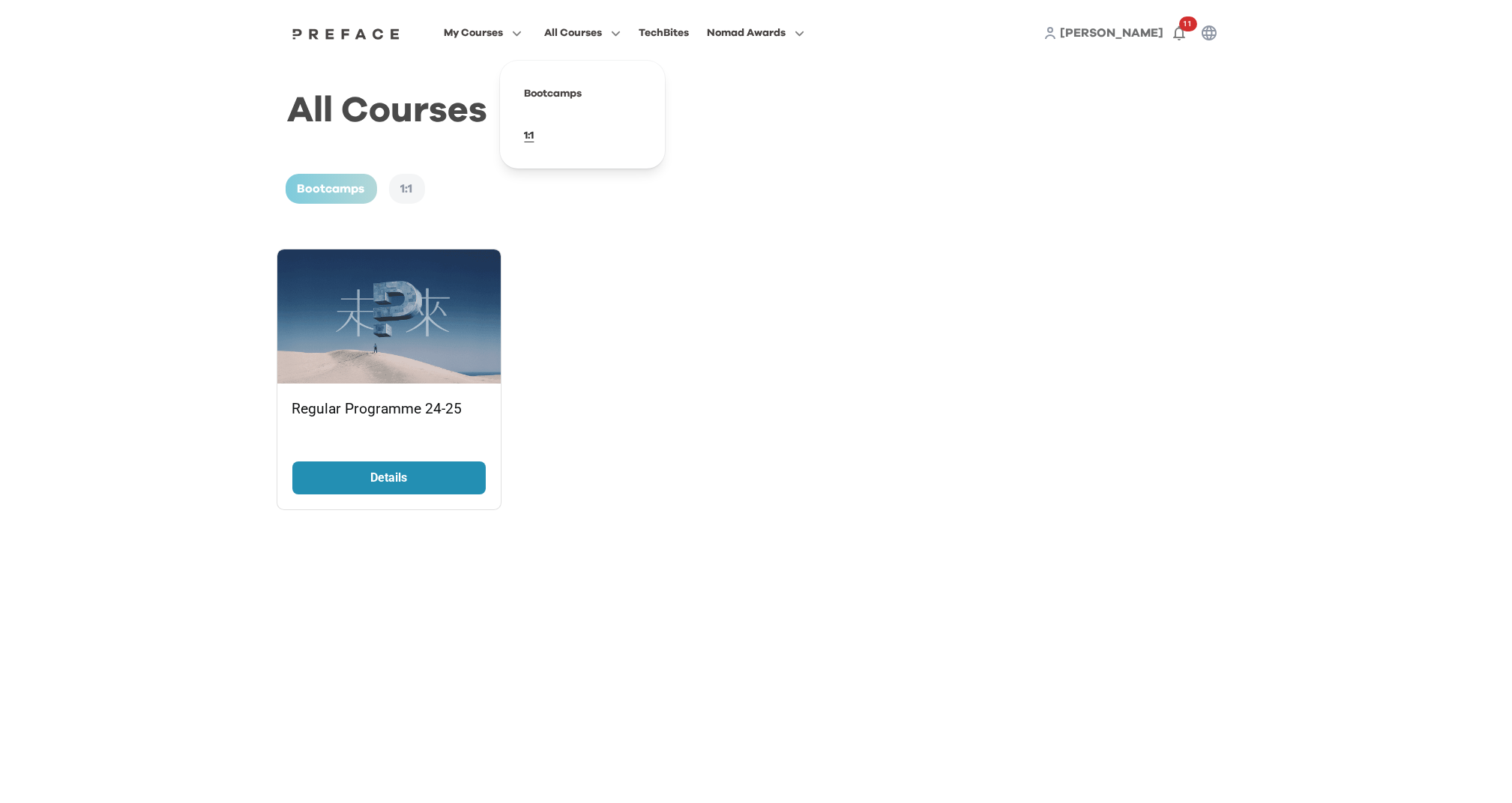
click at [528, 129] on span at bounding box center [582, 135] width 141 height 42
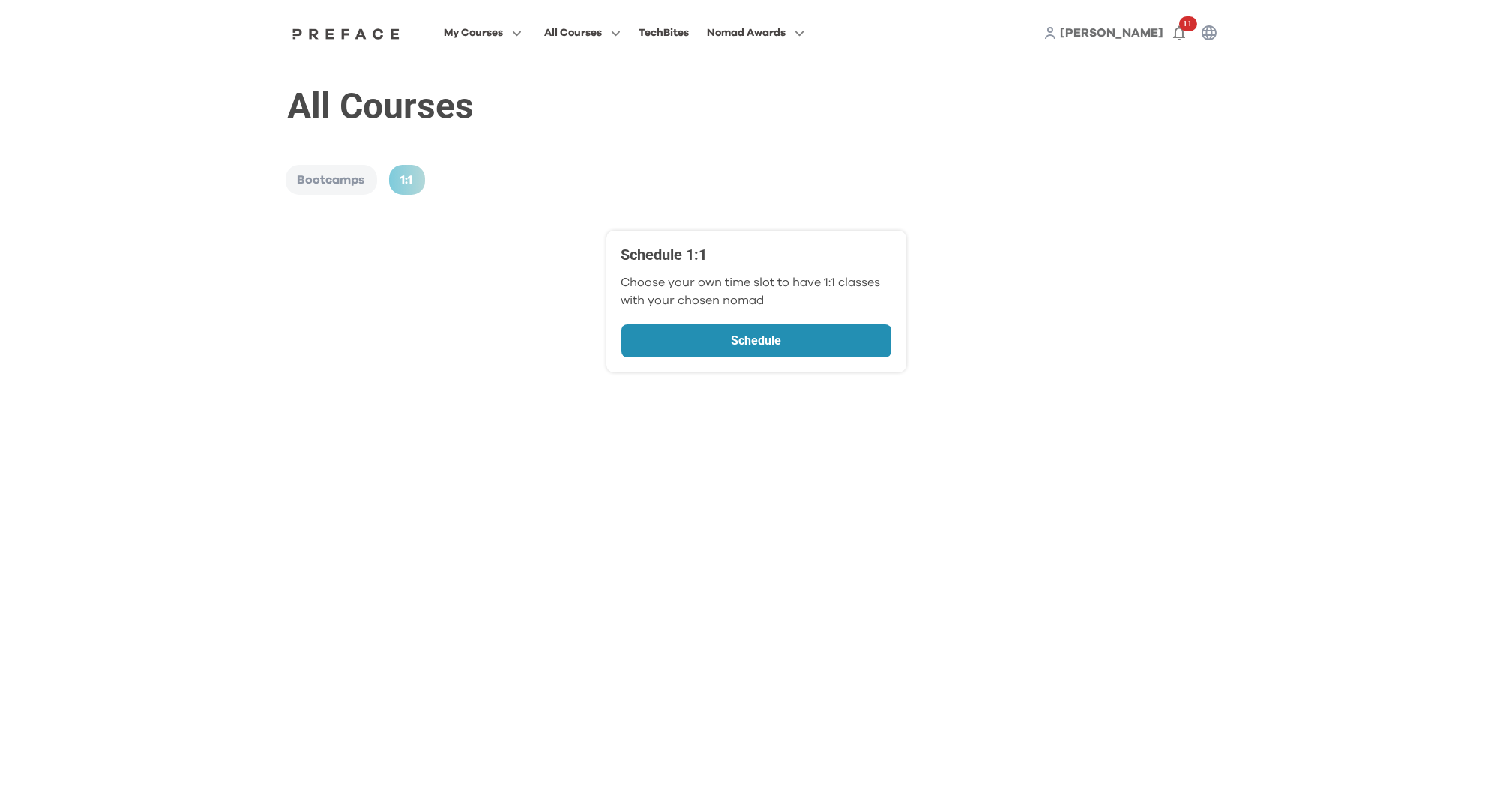
click at [650, 39] on div "TechBites" at bounding box center [663, 33] width 50 height 18
